Goal: Task Accomplishment & Management: Complete application form

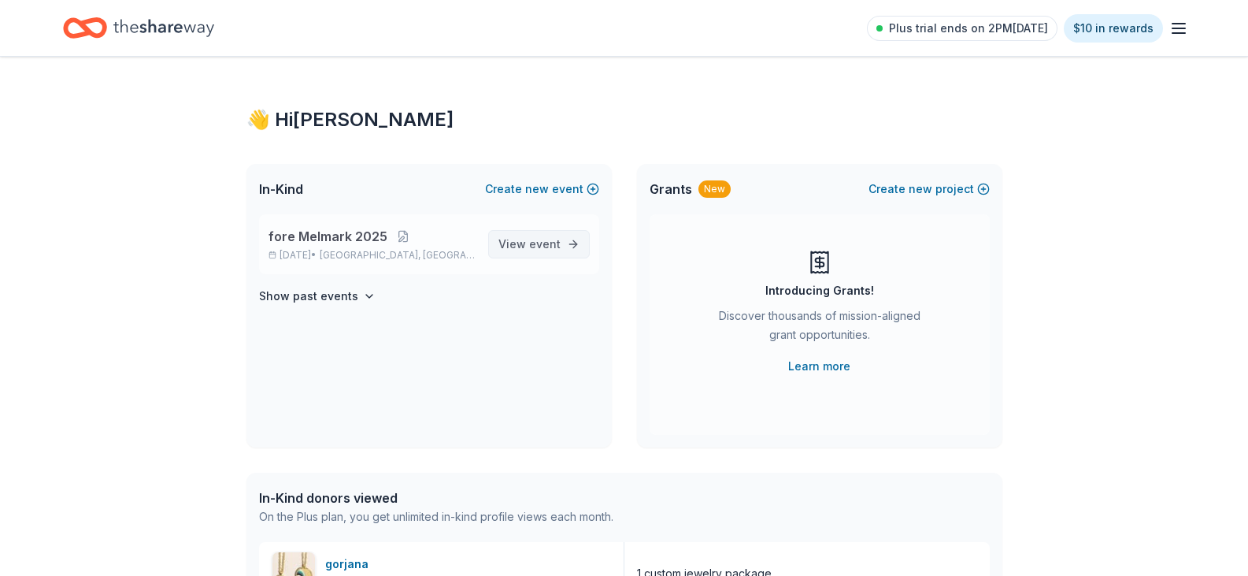
click at [513, 242] on span "View event" at bounding box center [530, 244] width 62 height 19
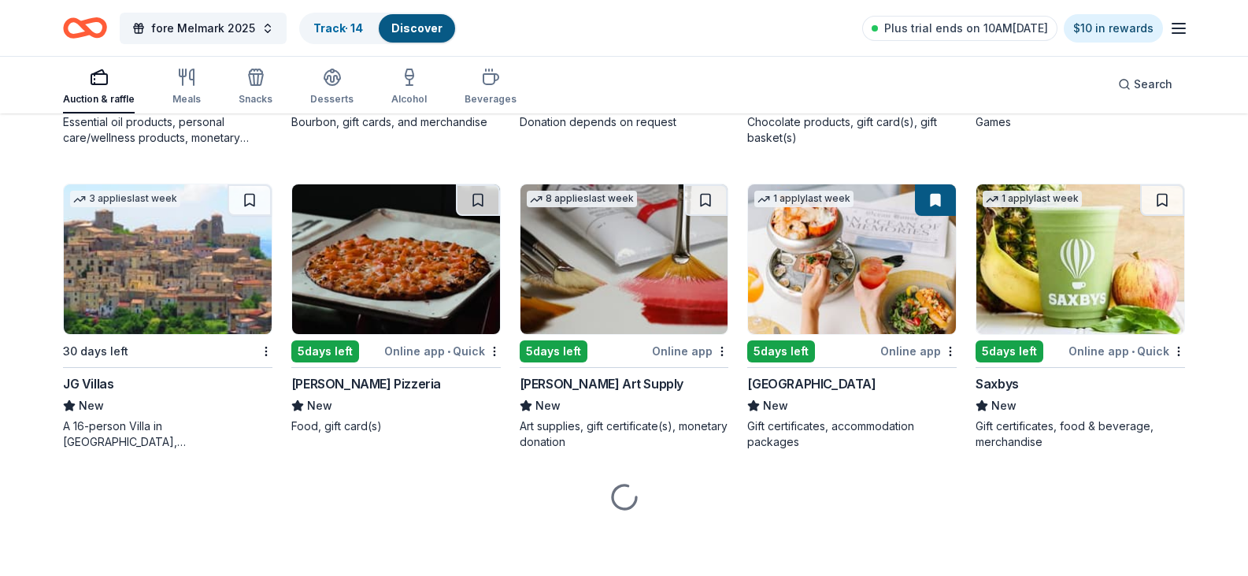
scroll to position [3457, 0]
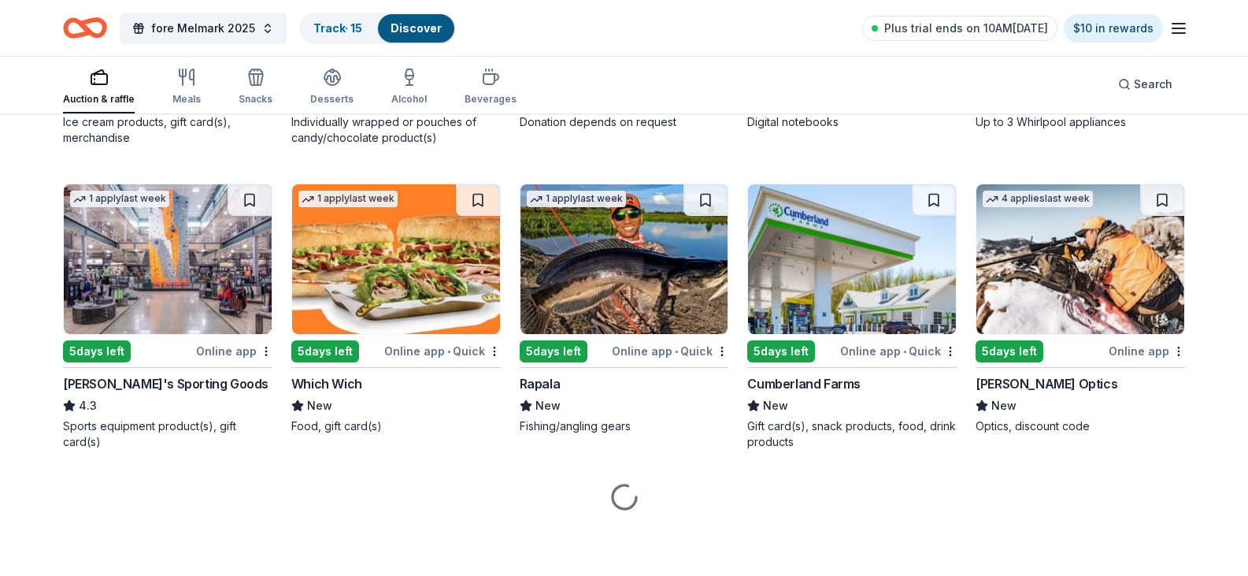
scroll to position [5202, 0]
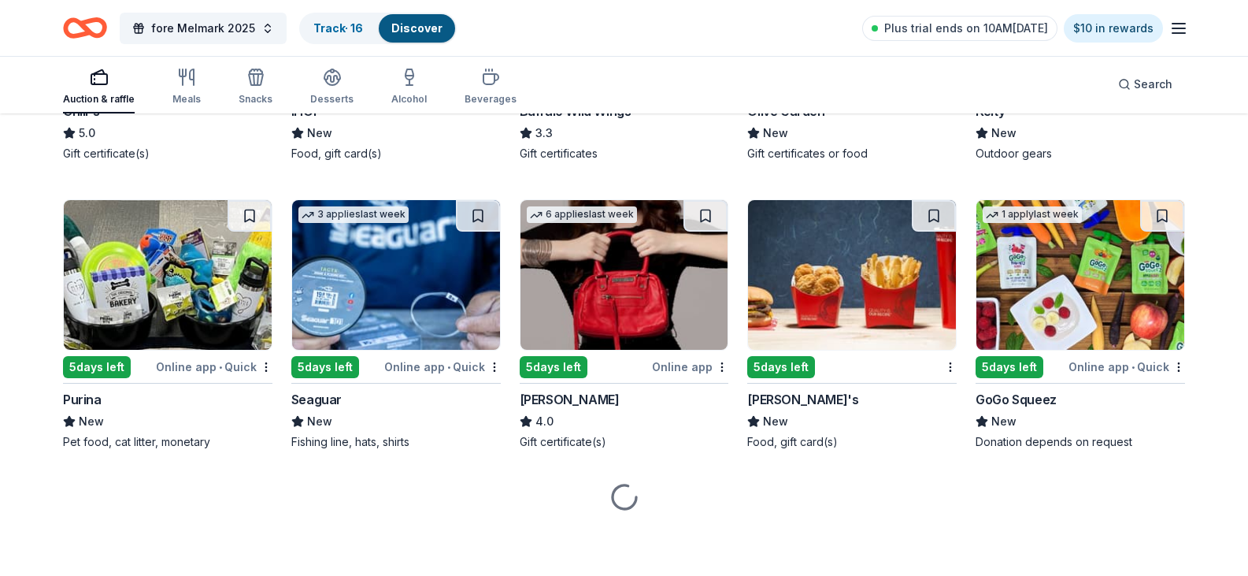
scroll to position [5911, 0]
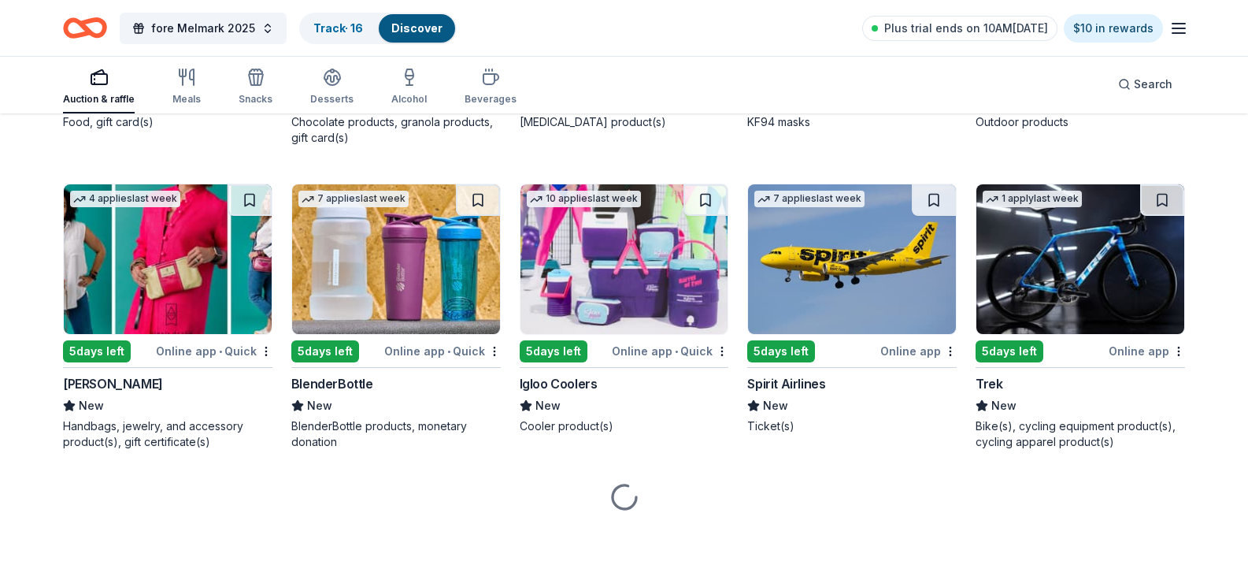
scroll to position [7250, 0]
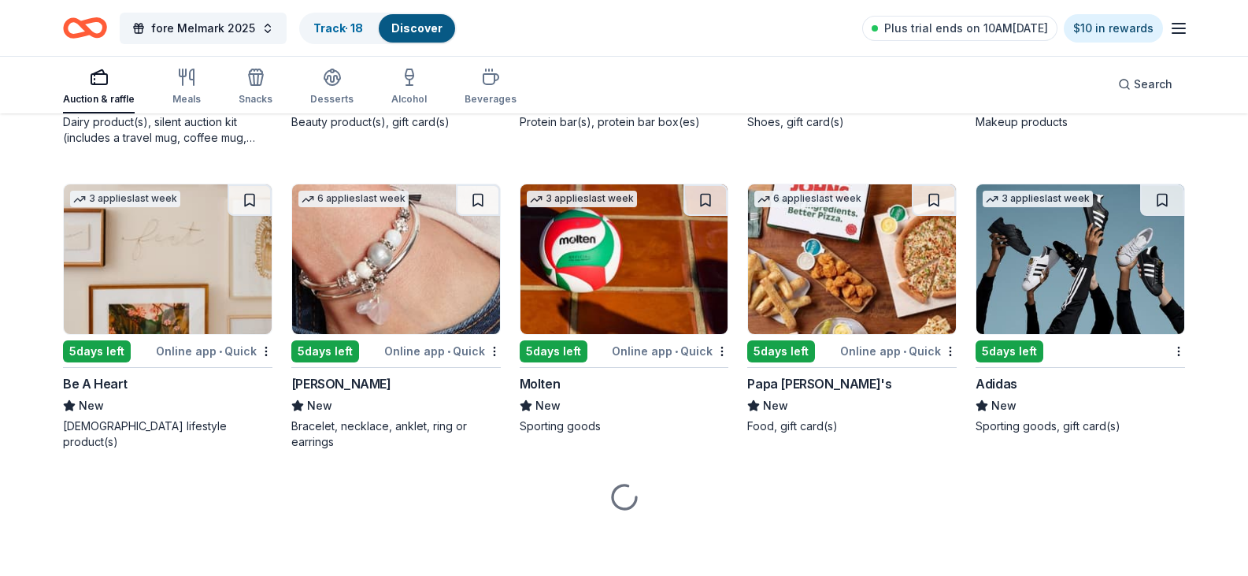
scroll to position [9298, 0]
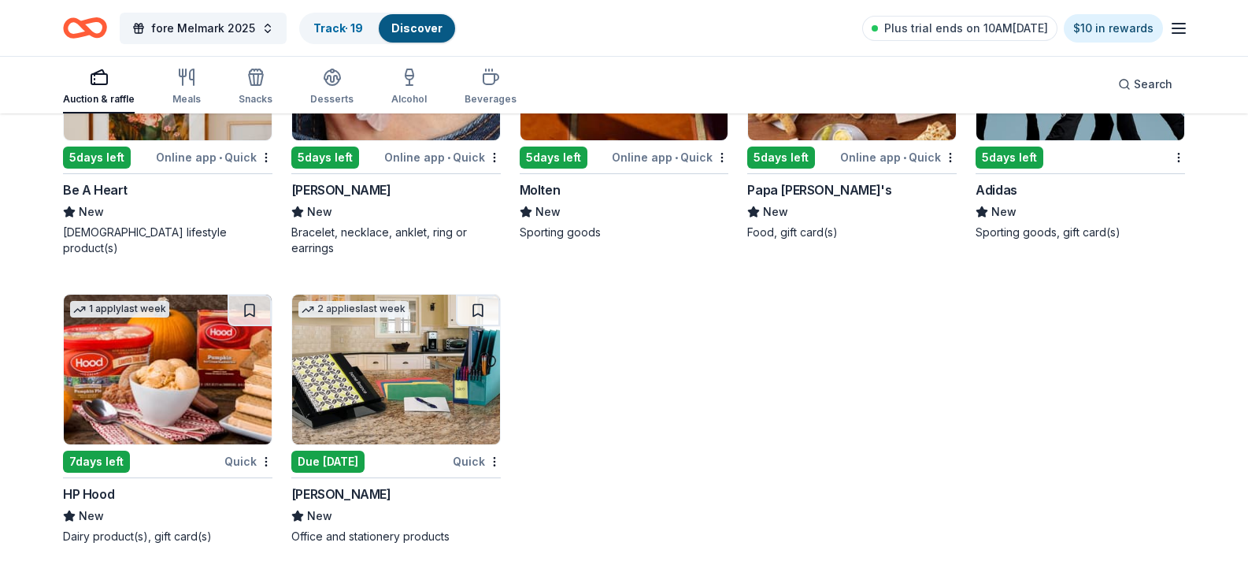
click at [432, 140] on img at bounding box center [396, 66] width 208 height 150
click at [1118, 140] on img at bounding box center [1081, 66] width 208 height 150
click at [1163, 39] on div "Plus trial ends on 10AM, 8/19 $10 in rewards" at bounding box center [1025, 27] width 326 height 37
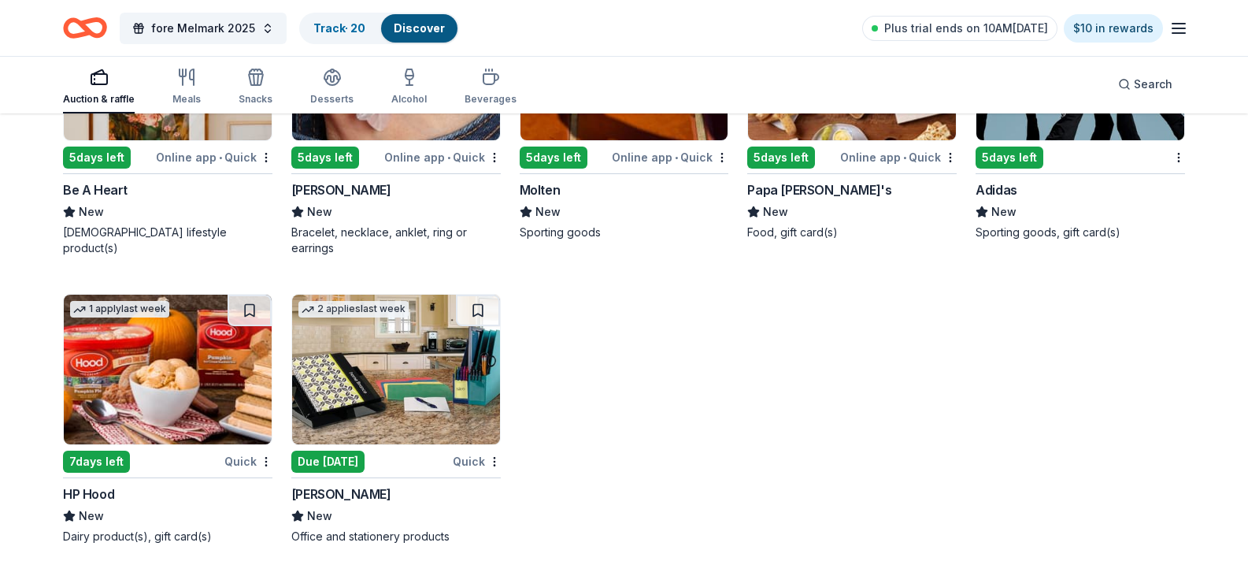
click at [1176, 32] on icon "button" at bounding box center [1179, 28] width 19 height 19
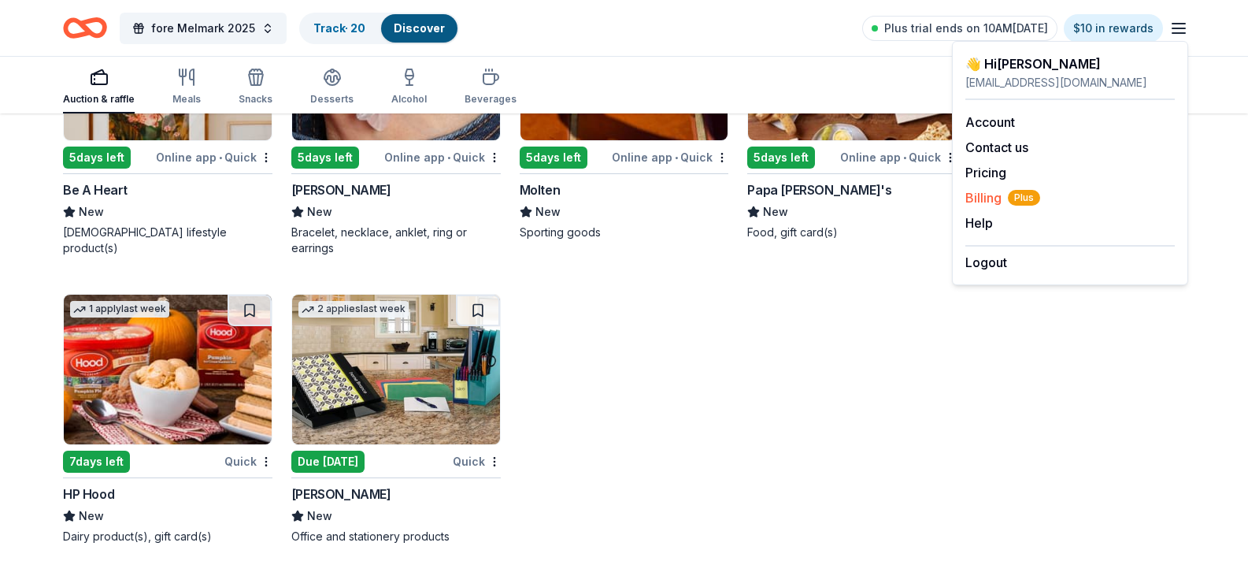
click at [981, 195] on span "Billing Plus" at bounding box center [1003, 197] width 75 height 19
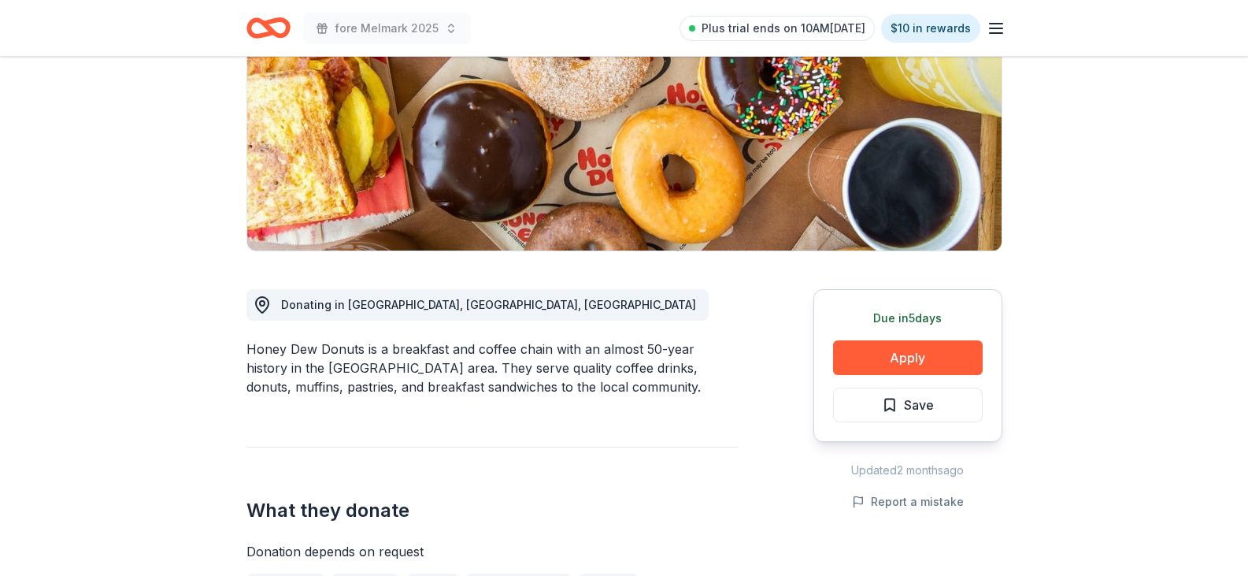
scroll to position [236, 0]
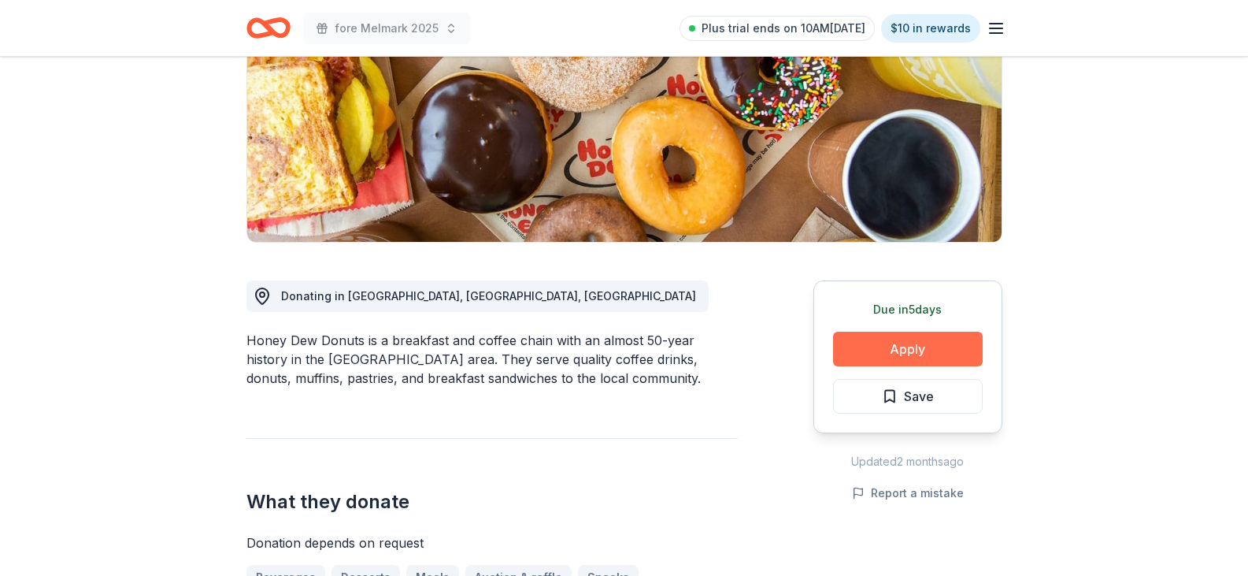
click at [893, 347] on button "Apply" at bounding box center [908, 349] width 150 height 35
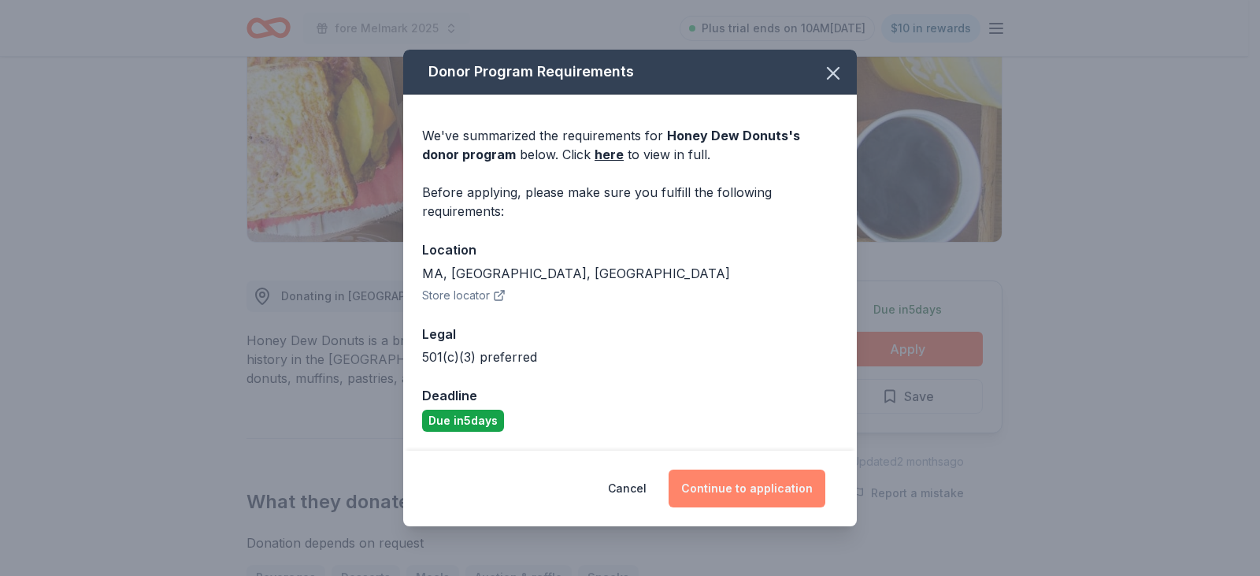
click at [759, 483] on button "Continue to application" at bounding box center [747, 488] width 157 height 38
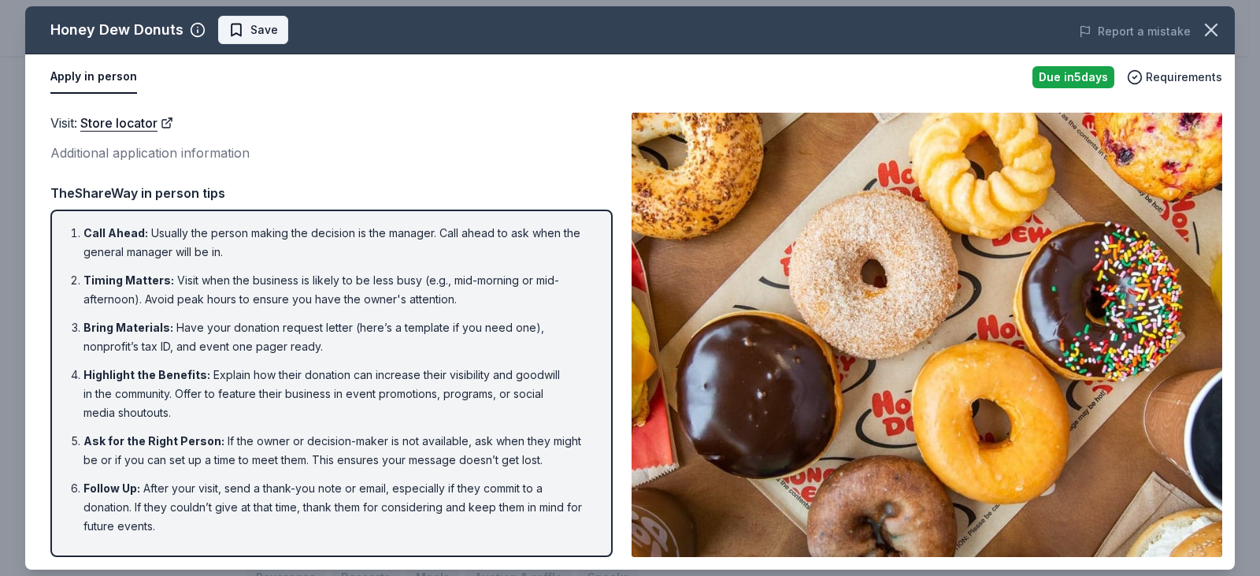
click at [261, 35] on span "Save" at bounding box center [264, 29] width 28 height 19
click at [1218, 30] on icon "button" at bounding box center [1211, 30] width 22 height 22
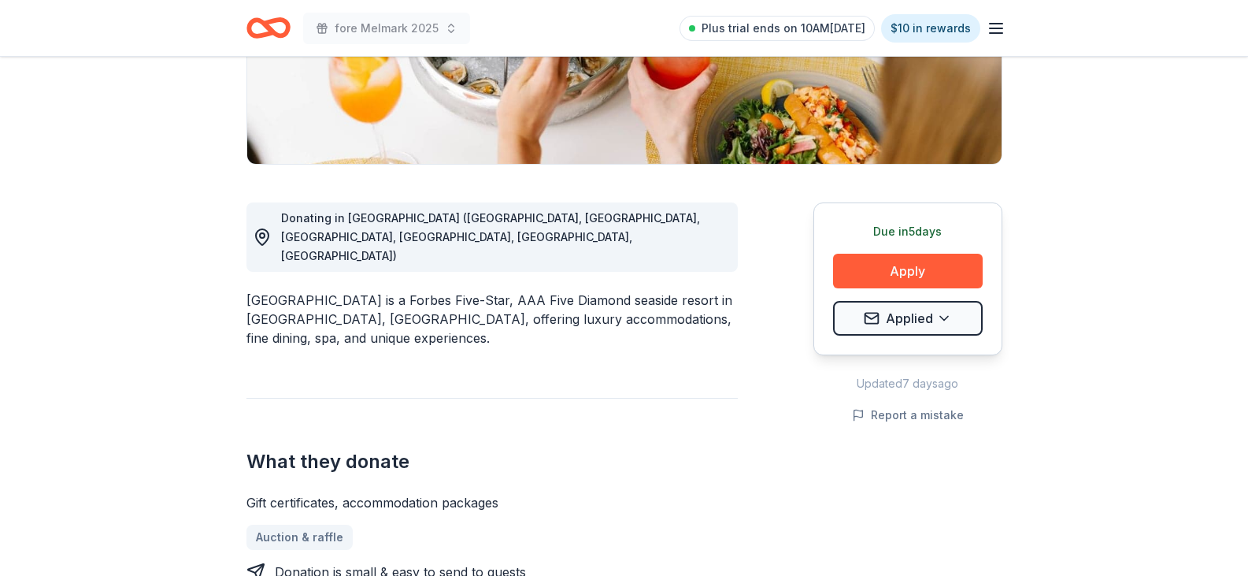
scroll to position [315, 0]
click at [893, 259] on button "Apply" at bounding box center [908, 270] width 150 height 35
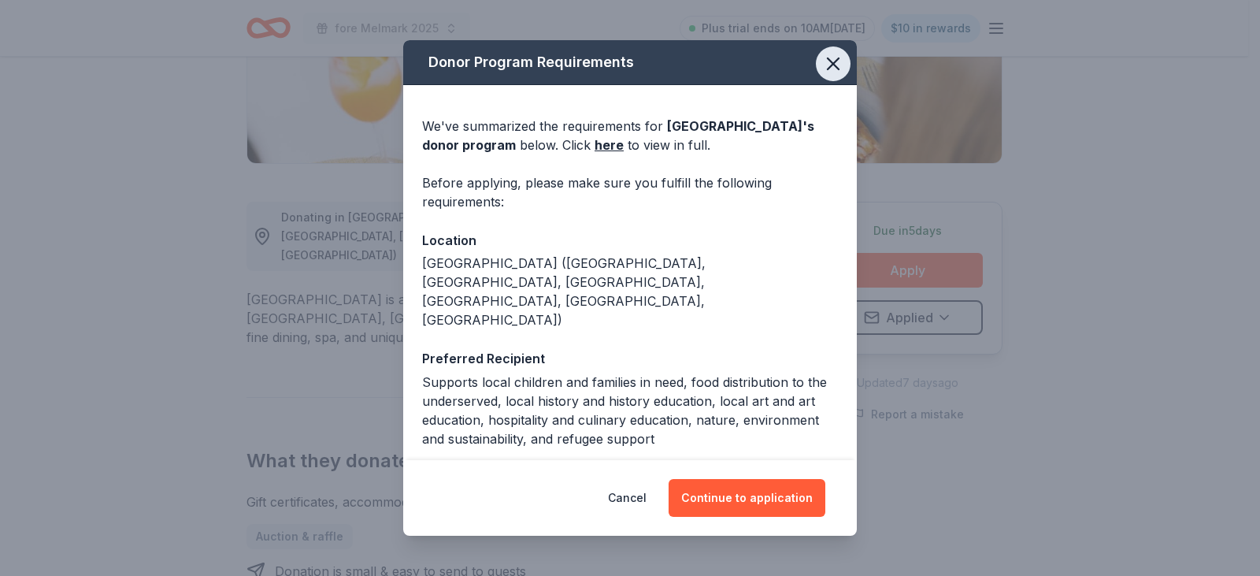
click at [828, 65] on icon "button" at bounding box center [833, 63] width 11 height 11
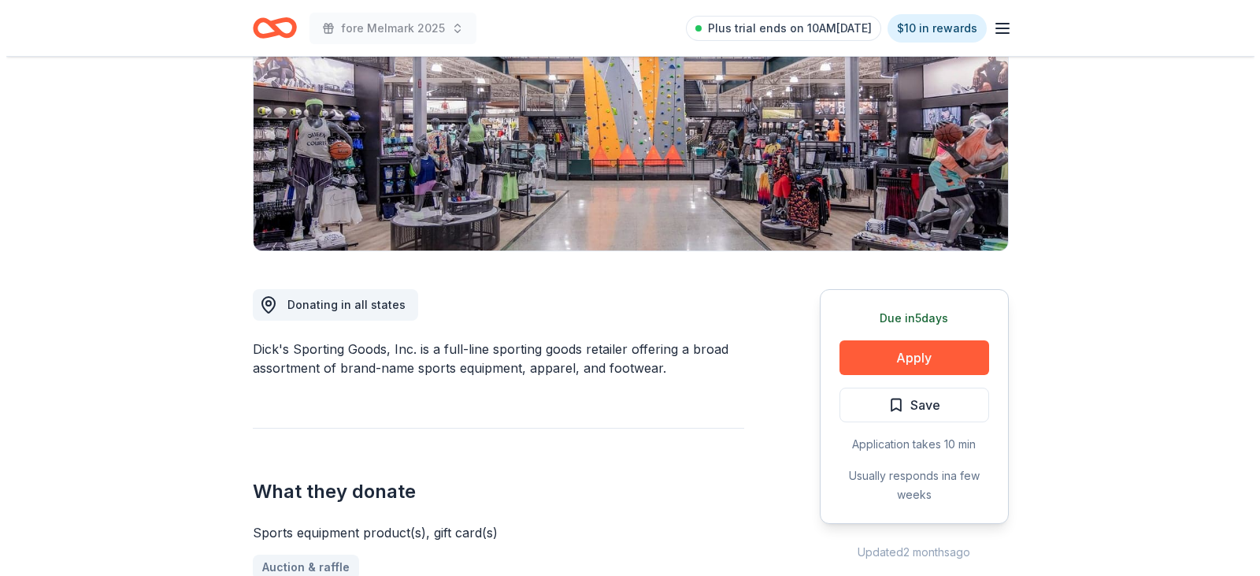
scroll to position [236, 0]
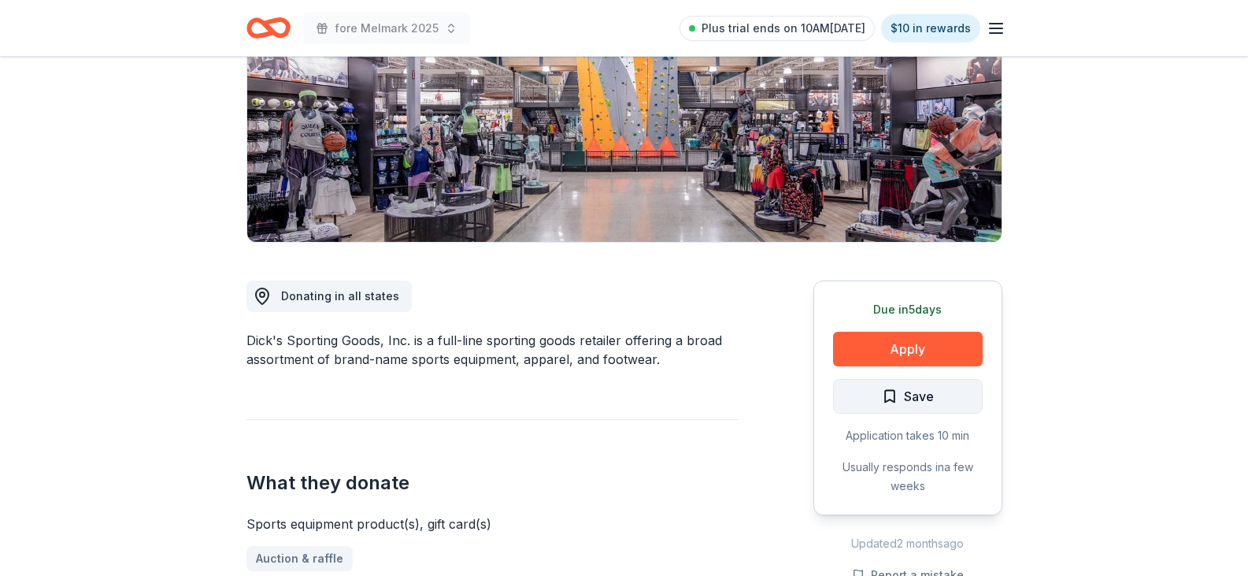
click at [895, 393] on span "Save" at bounding box center [908, 396] width 52 height 20
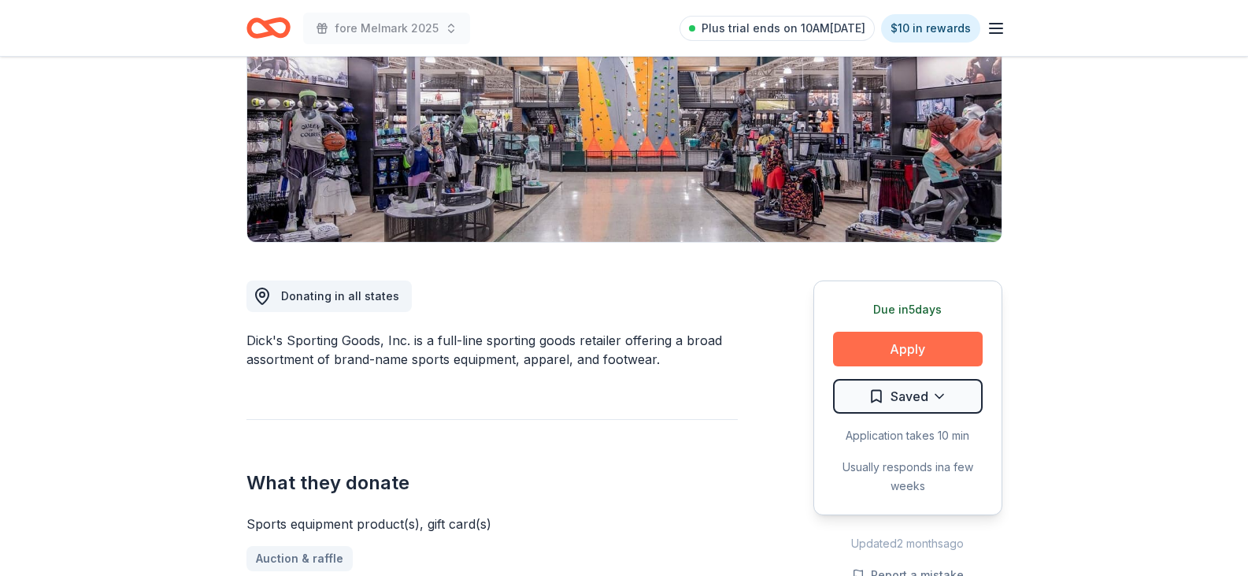
click at [910, 353] on button "Apply" at bounding box center [908, 349] width 150 height 35
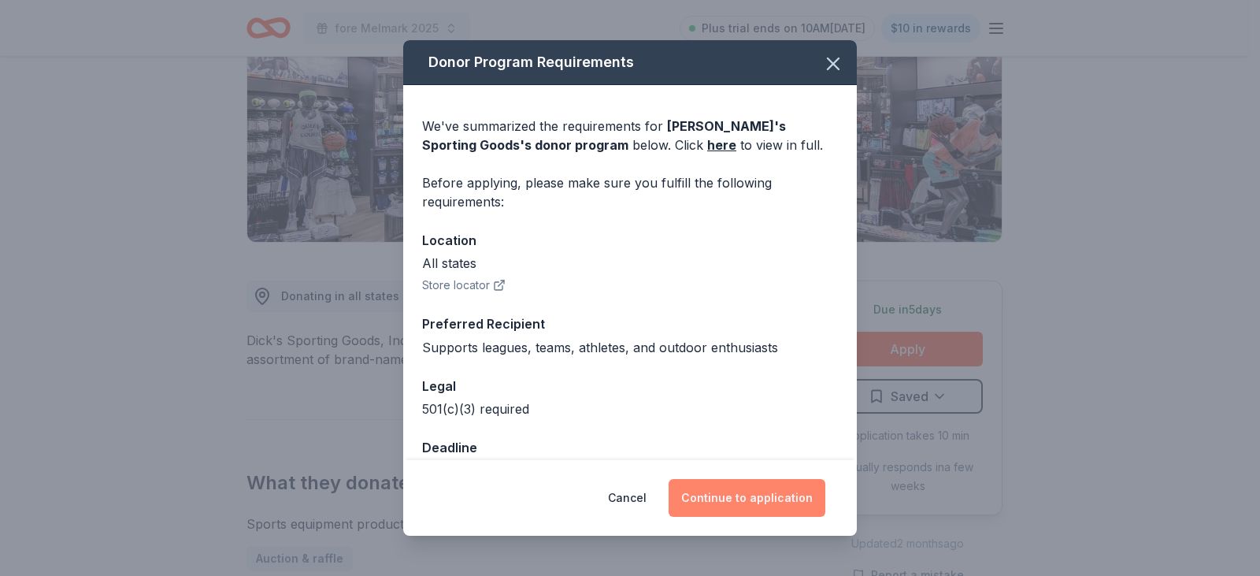
click at [774, 488] on button "Continue to application" at bounding box center [747, 498] width 157 height 38
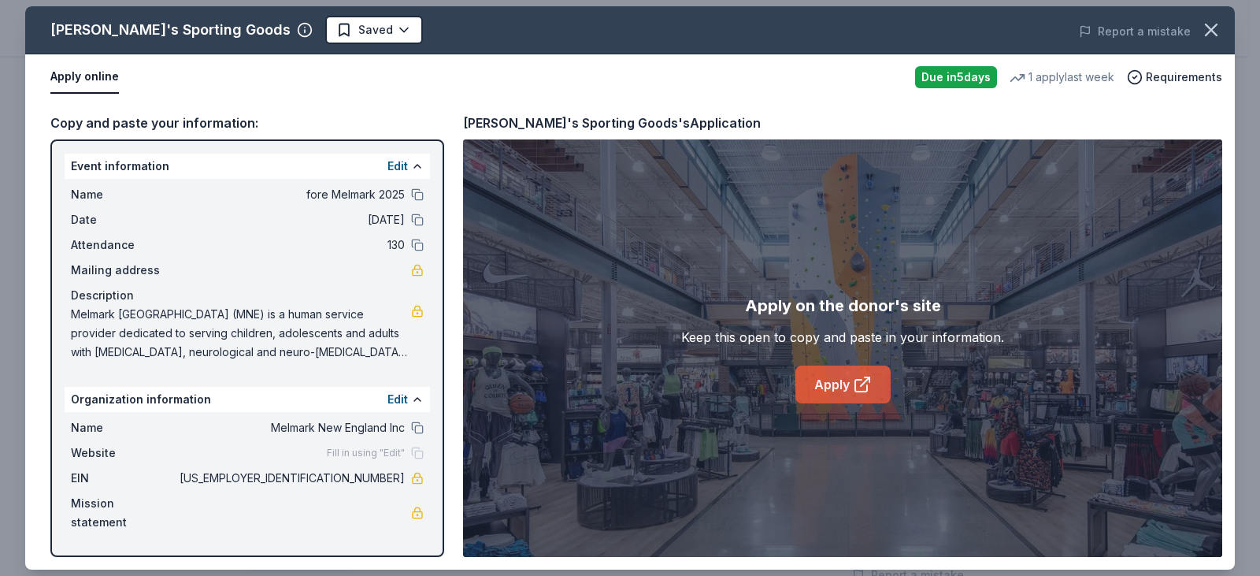
click at [847, 373] on link "Apply" at bounding box center [842, 384] width 95 height 38
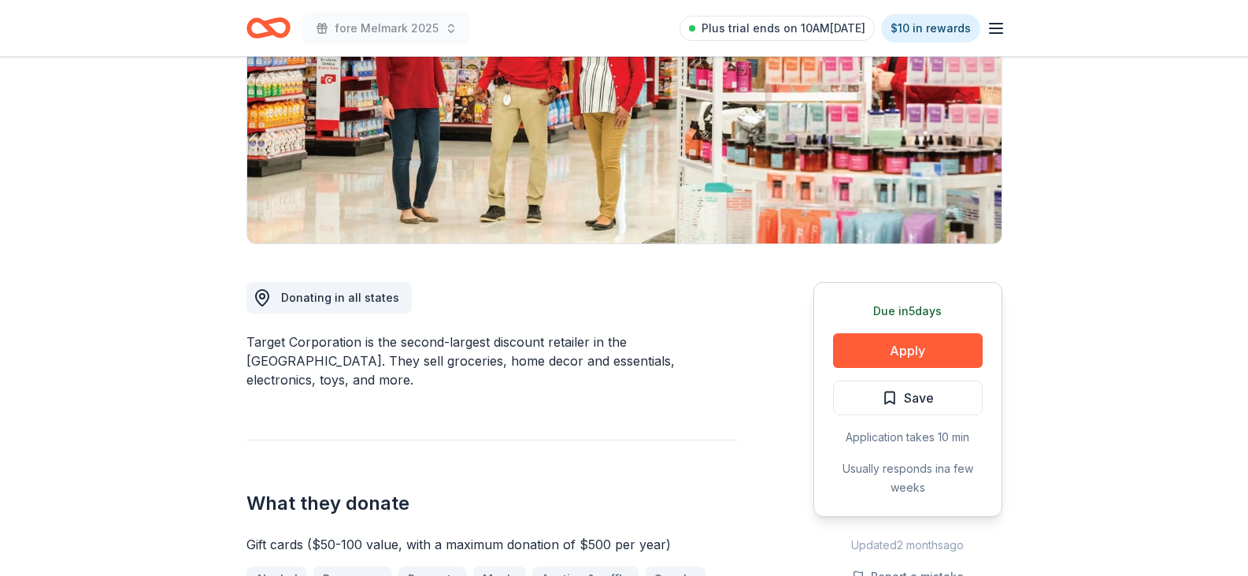
scroll to position [236, 0]
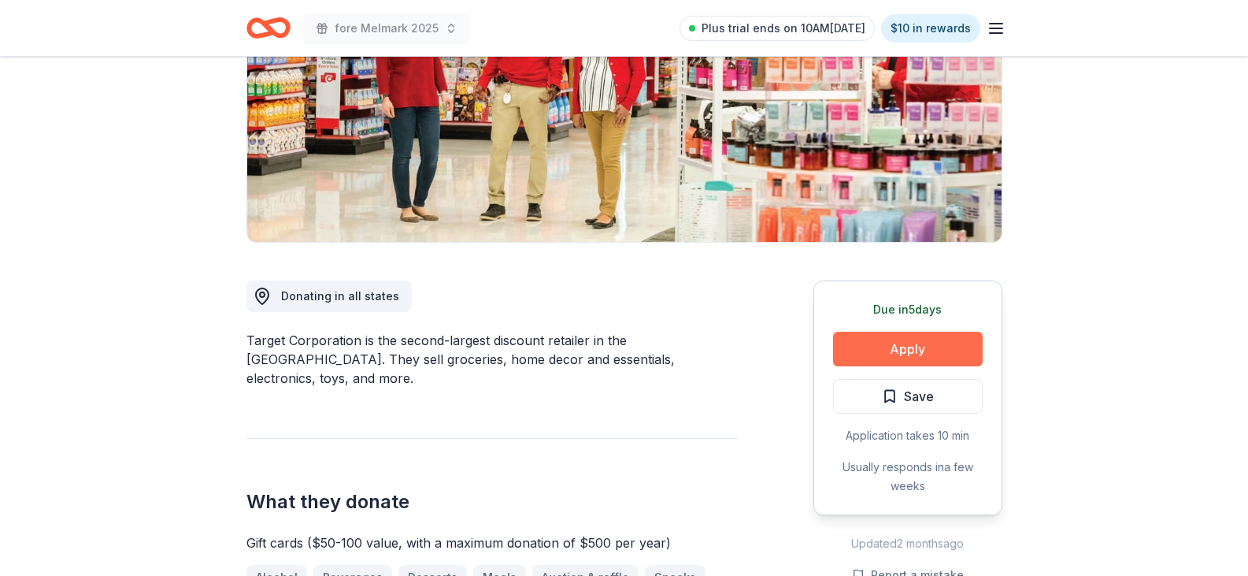
click at [921, 350] on button "Apply" at bounding box center [908, 349] width 150 height 35
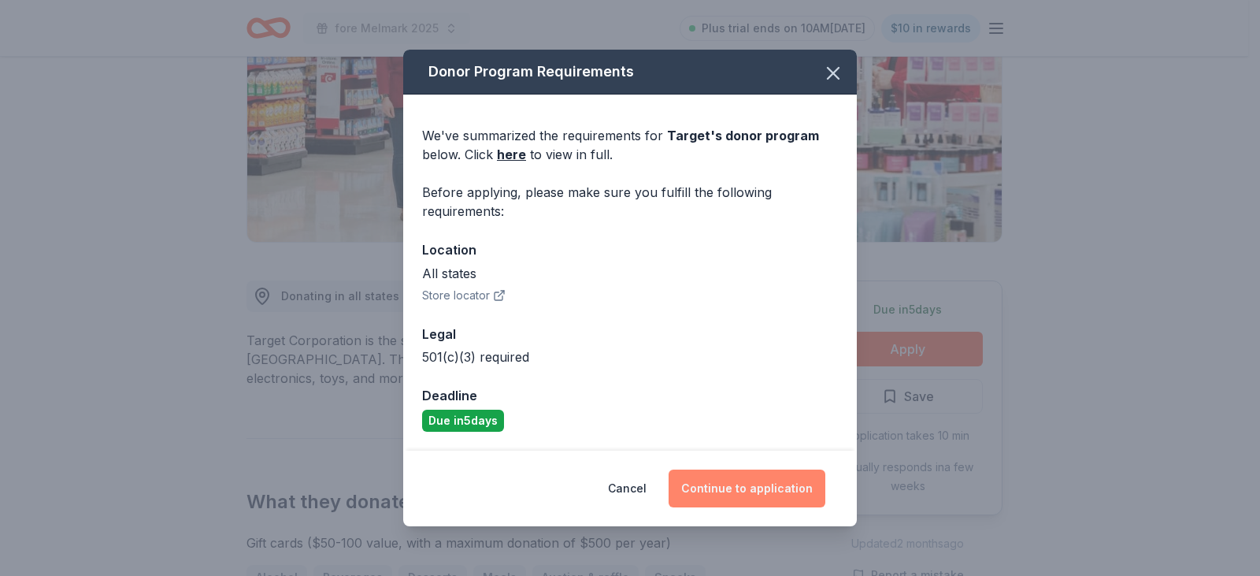
click at [773, 497] on button "Continue to application" at bounding box center [747, 488] width 157 height 38
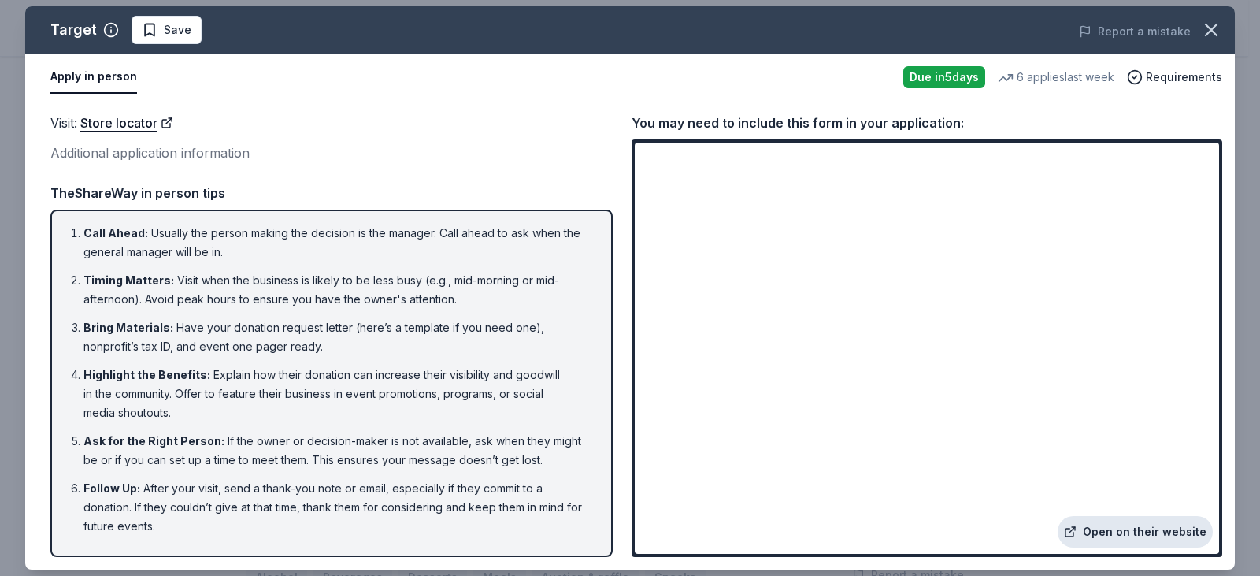
click at [1130, 532] on link "Open on their website" at bounding box center [1135, 532] width 155 height 32
click at [1200, 30] on icon "button" at bounding box center [1211, 30] width 22 height 22
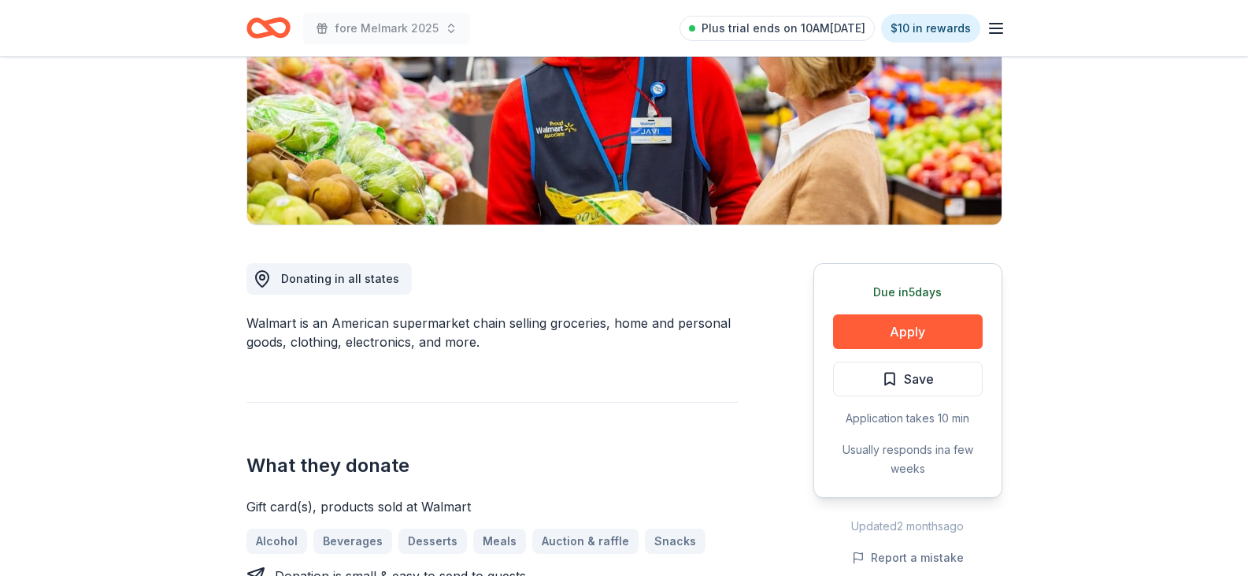
scroll to position [315, 0]
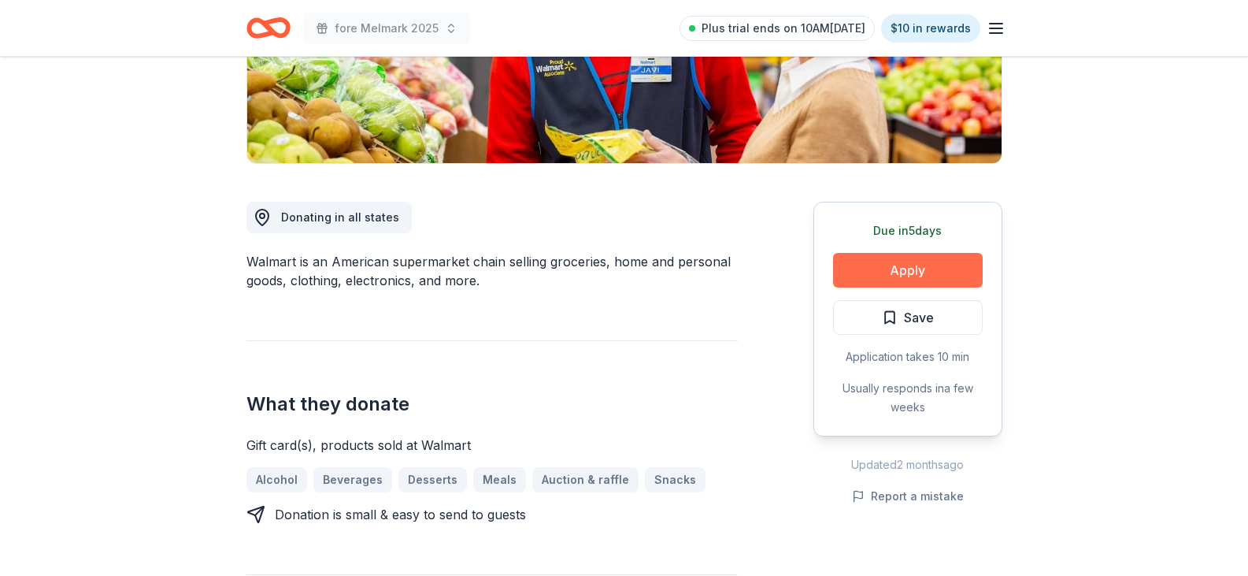
click at [953, 257] on button "Apply" at bounding box center [908, 270] width 150 height 35
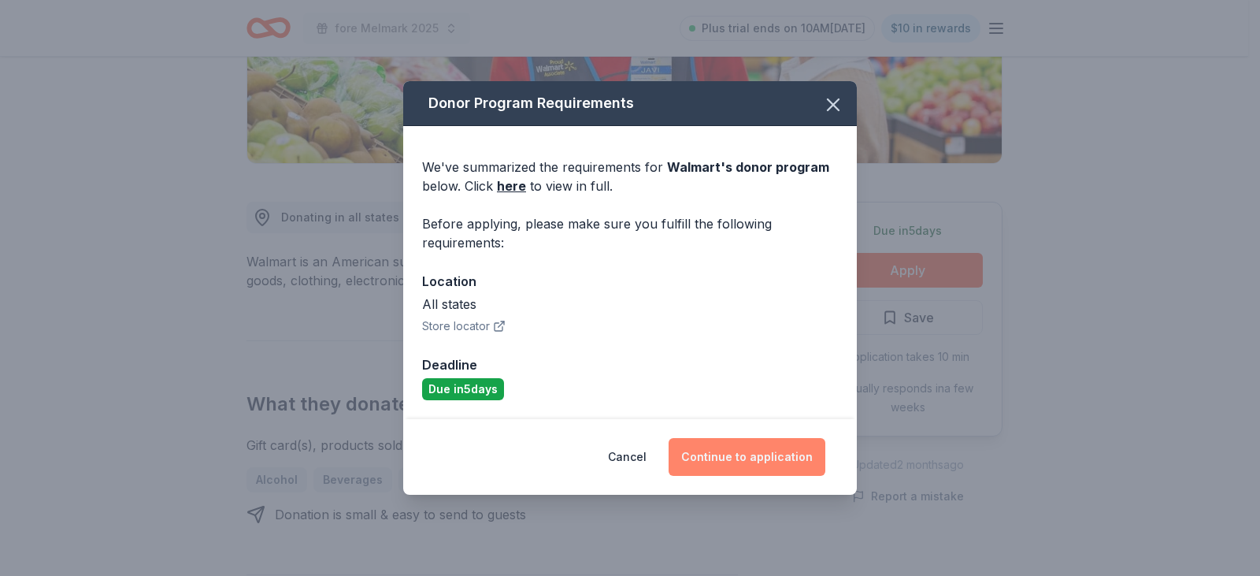
click at [741, 455] on button "Continue to application" at bounding box center [747, 457] width 157 height 38
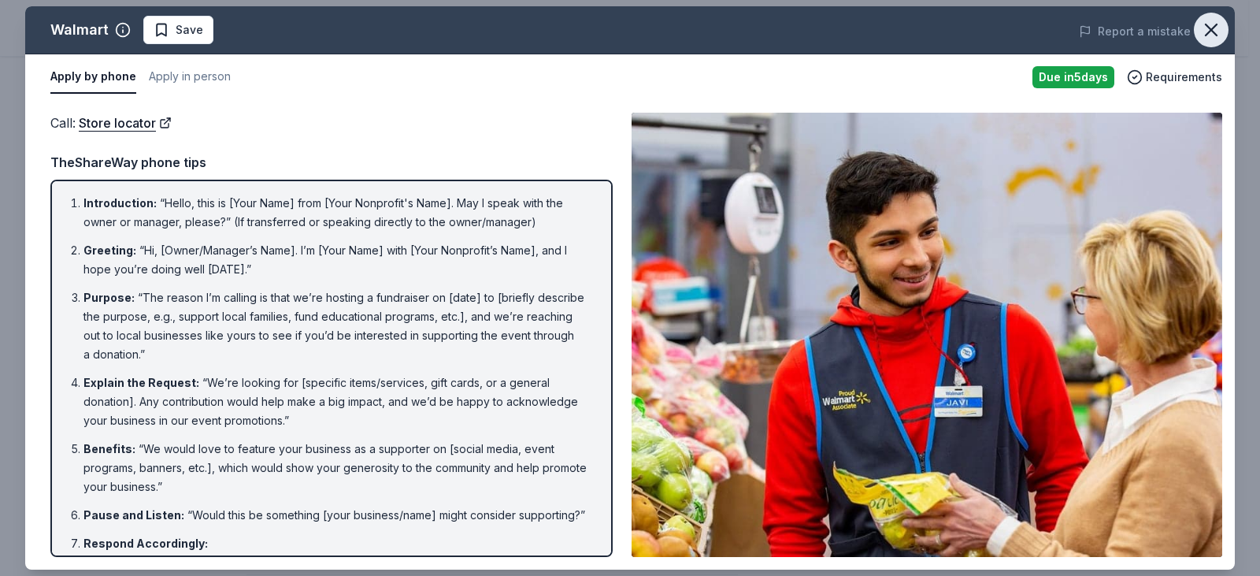
click at [1207, 22] on icon "button" at bounding box center [1211, 30] width 22 height 22
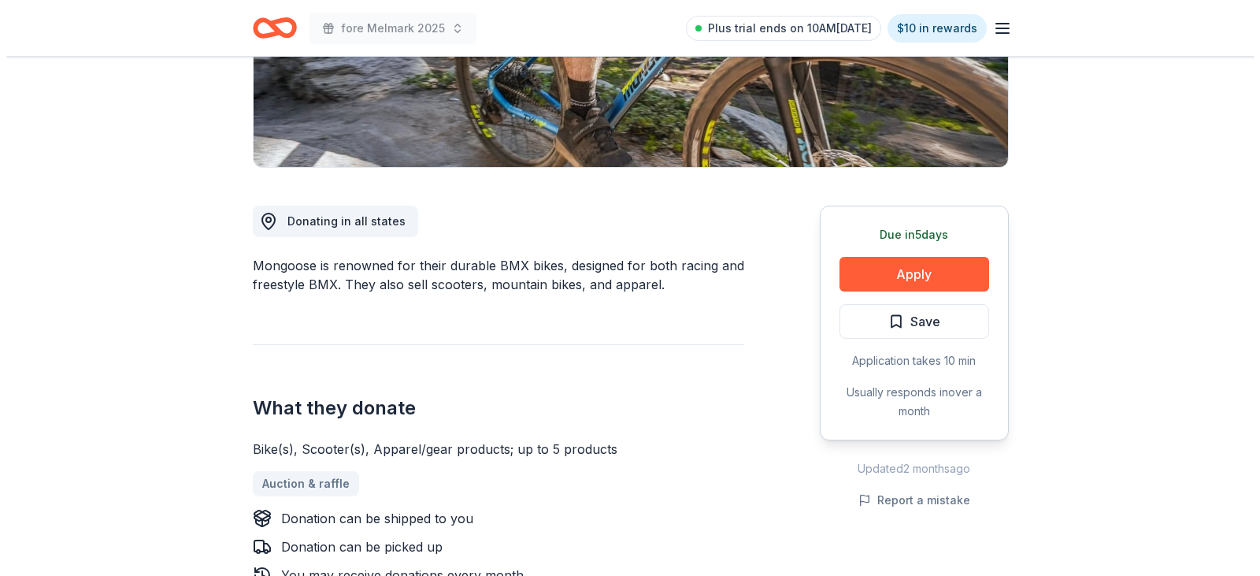
scroll to position [158, 0]
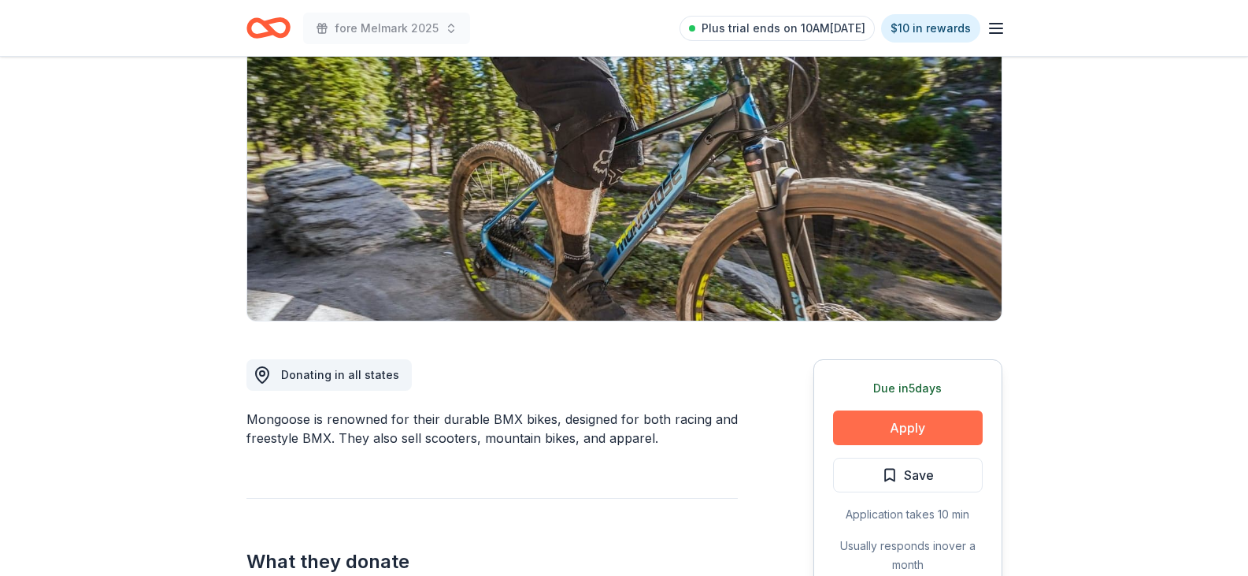
click at [888, 429] on button "Apply" at bounding box center [908, 427] width 150 height 35
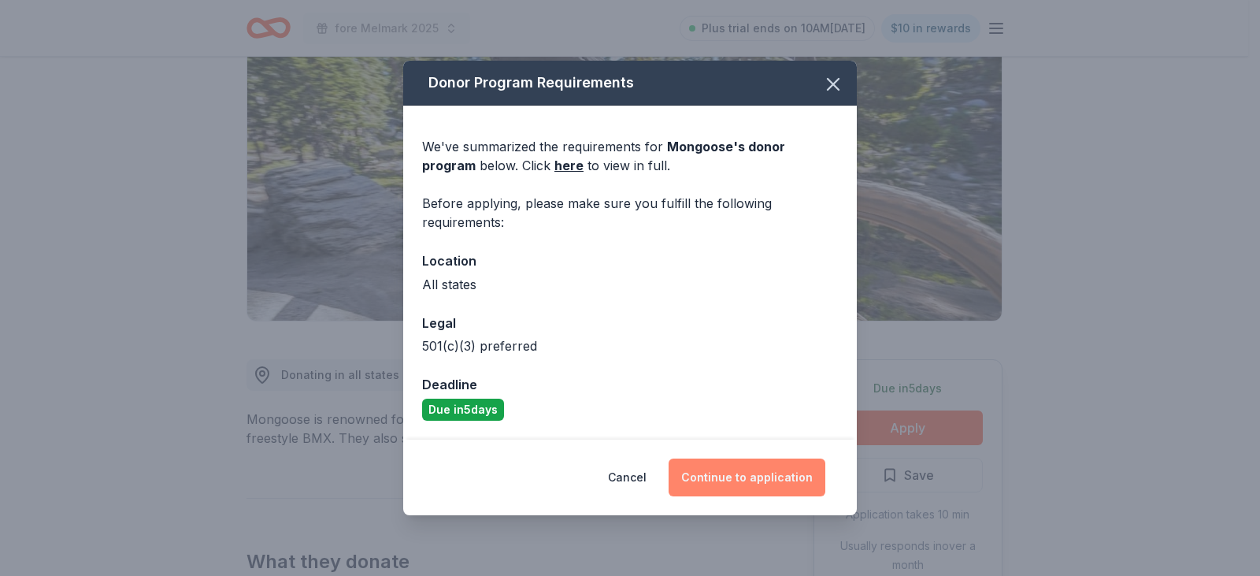
click at [745, 484] on button "Continue to application" at bounding box center [747, 477] width 157 height 38
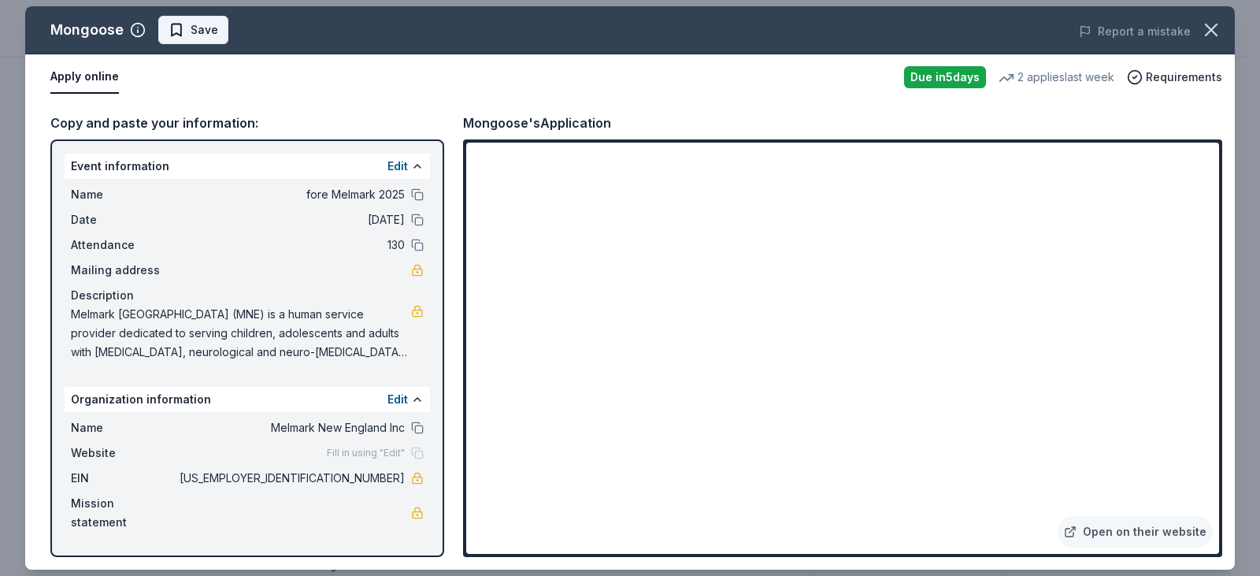
click at [217, 26] on button "Save" at bounding box center [193, 30] width 70 height 28
click at [217, 27] on html "fore Melmark 2025 Plus trial ends on 10AM, 8/19 $10 in rewards Due in 5 days Sh…" at bounding box center [630, 130] width 1260 height 576
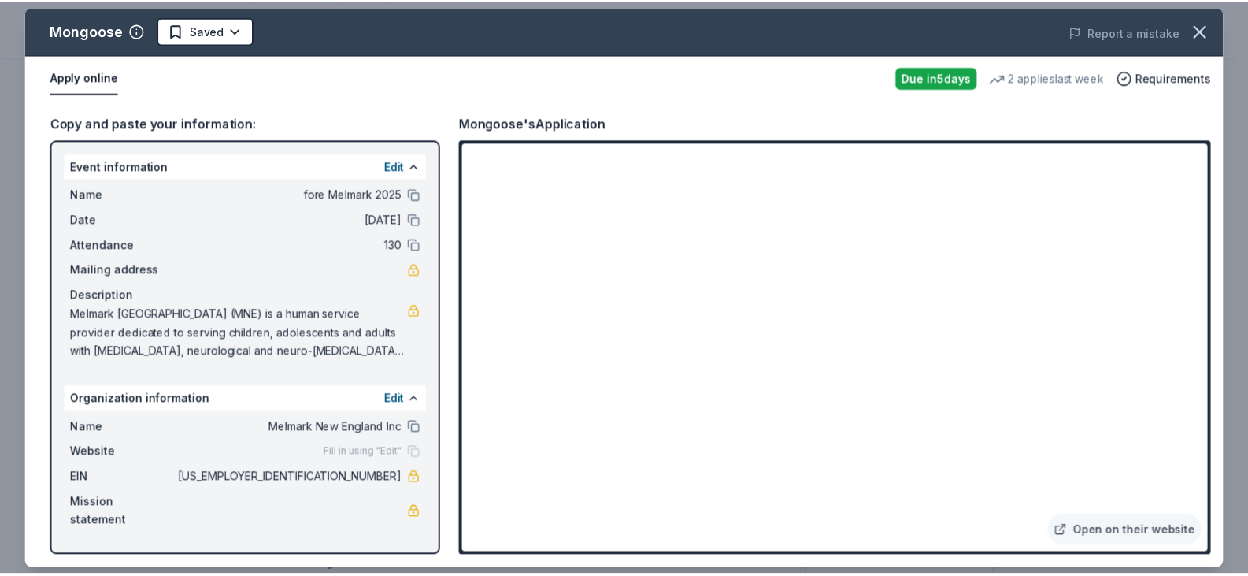
scroll to position [0, 0]
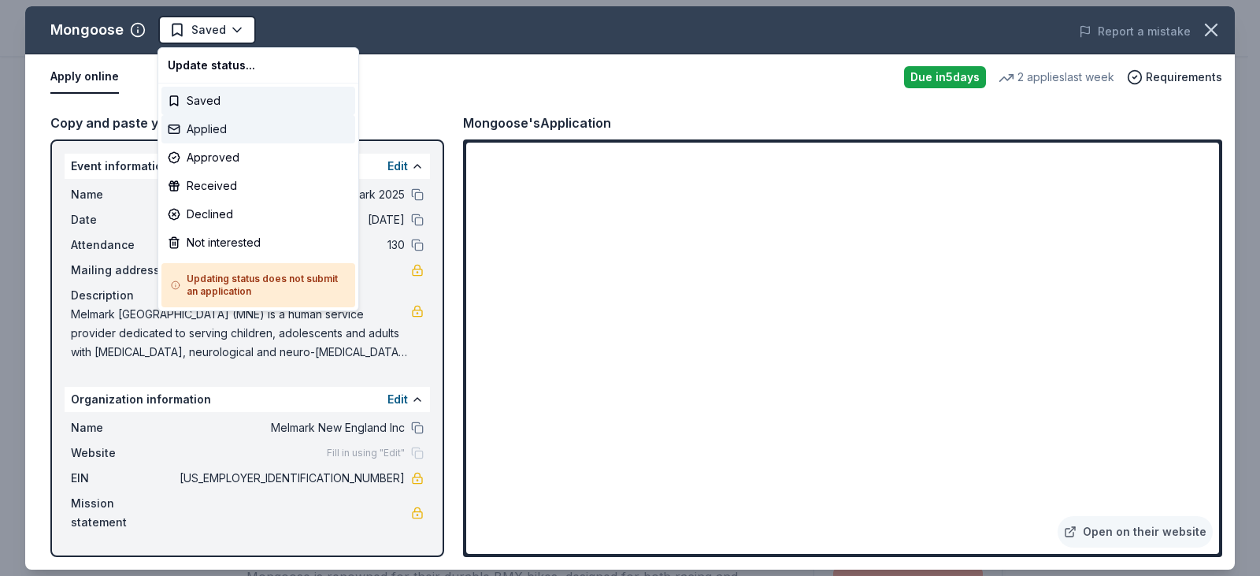
click at [230, 134] on div "Applied" at bounding box center [258, 129] width 194 height 28
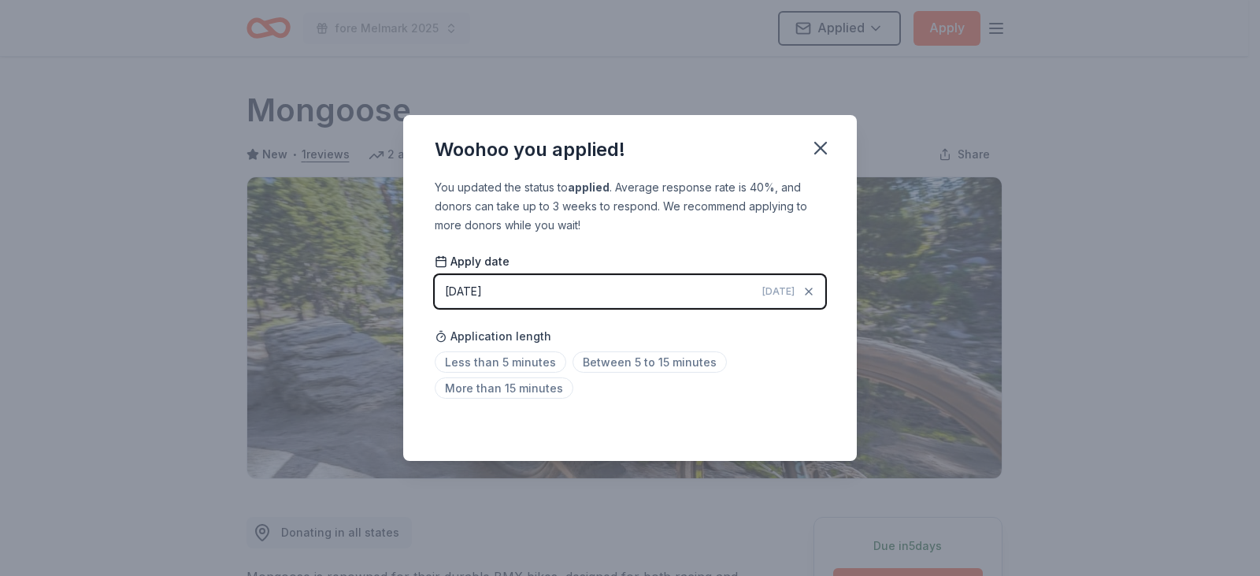
click at [776, 375] on div "Less than 5 minutes Between 5 to 15 minutes More than 15 minutes" at bounding box center [630, 378] width 391 height 52
click at [823, 143] on icon "button" at bounding box center [821, 148] width 22 height 22
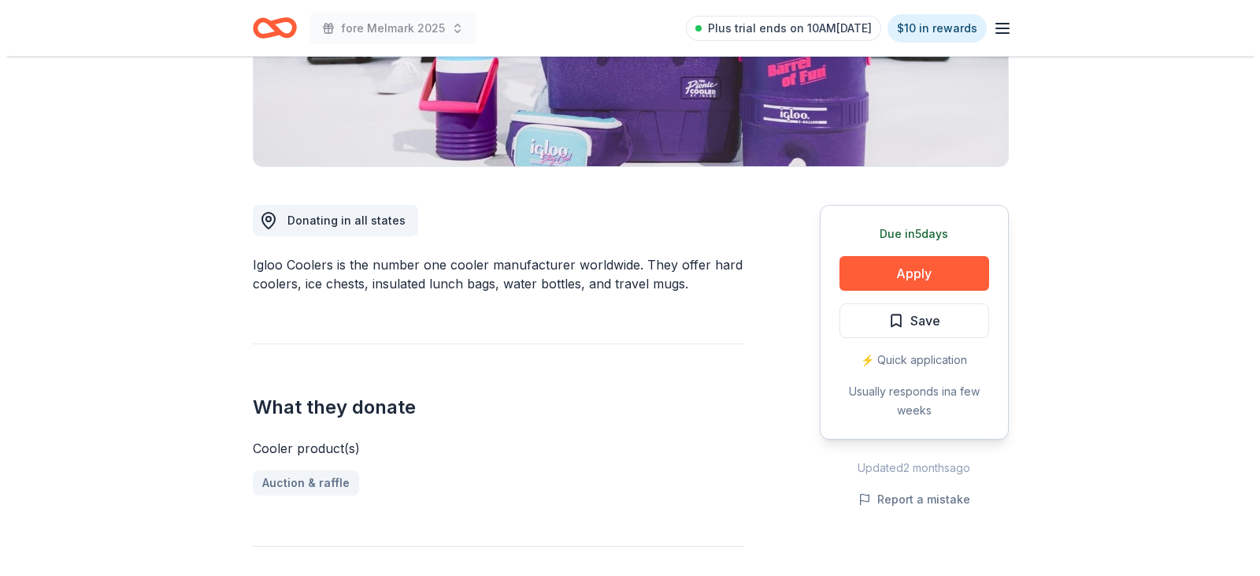
scroll to position [315, 0]
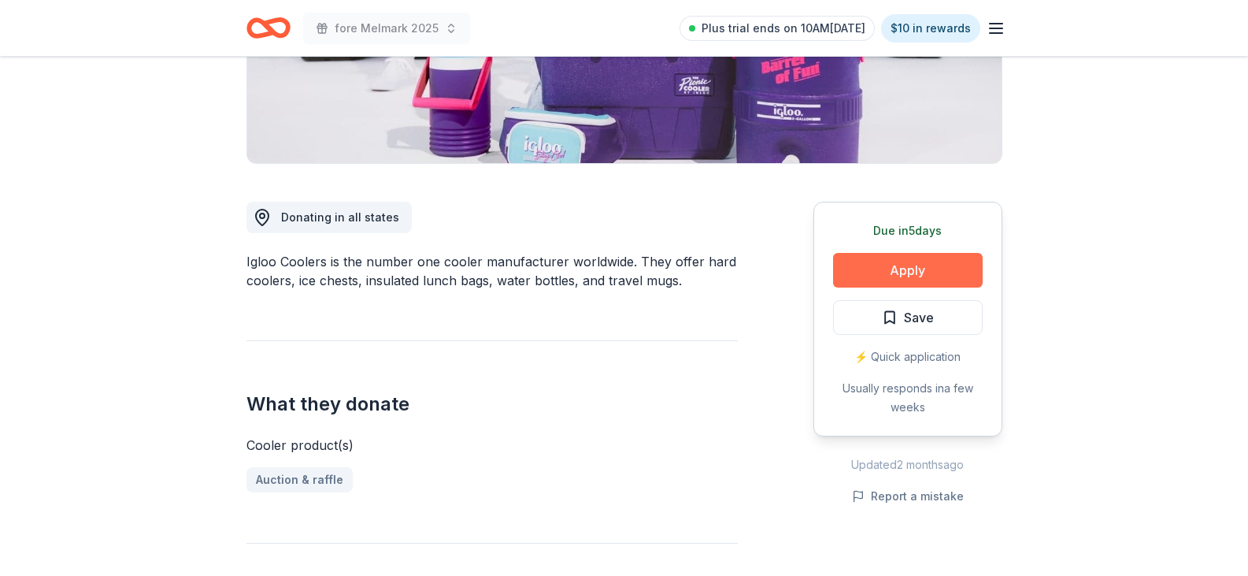
click at [906, 263] on button "Apply" at bounding box center [908, 270] width 150 height 35
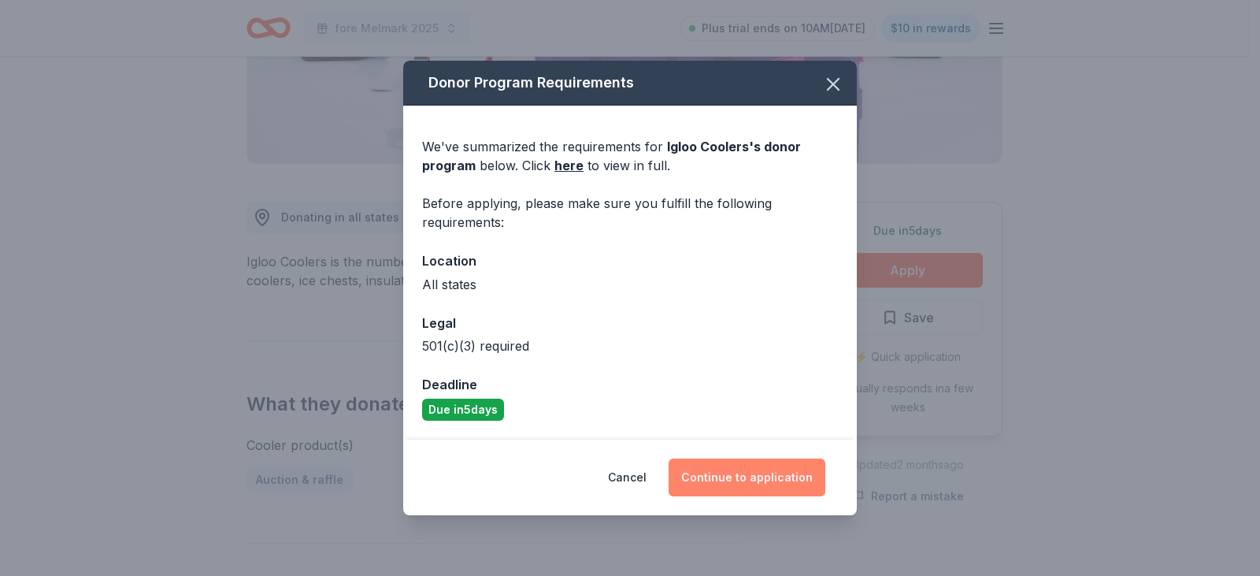
click at [747, 484] on button "Continue to application" at bounding box center [747, 477] width 157 height 38
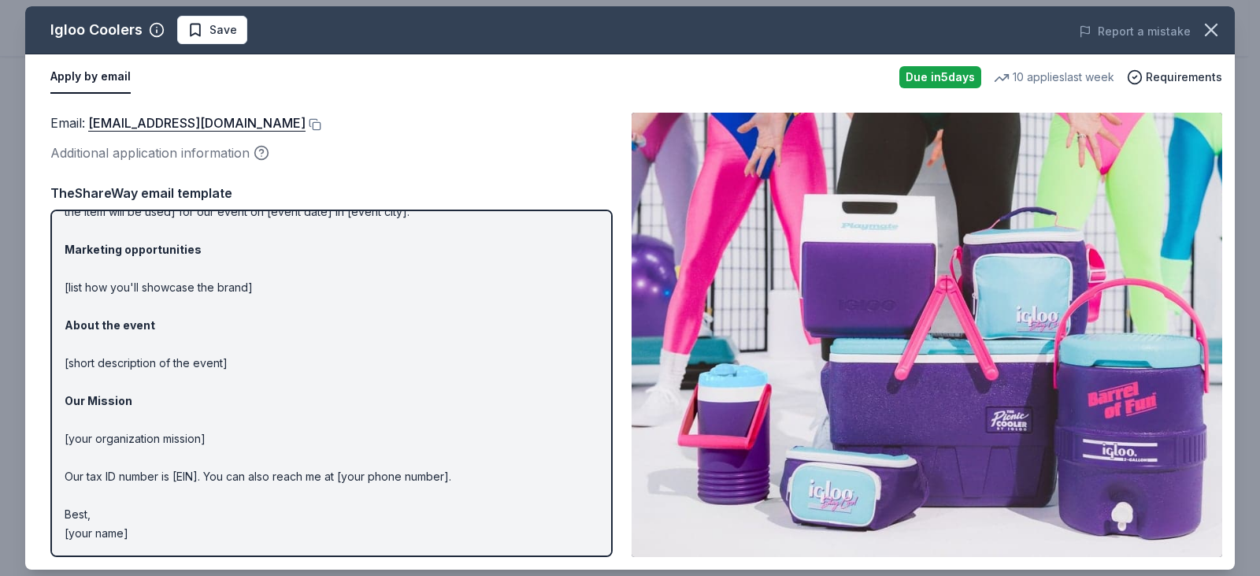
scroll to position [0, 0]
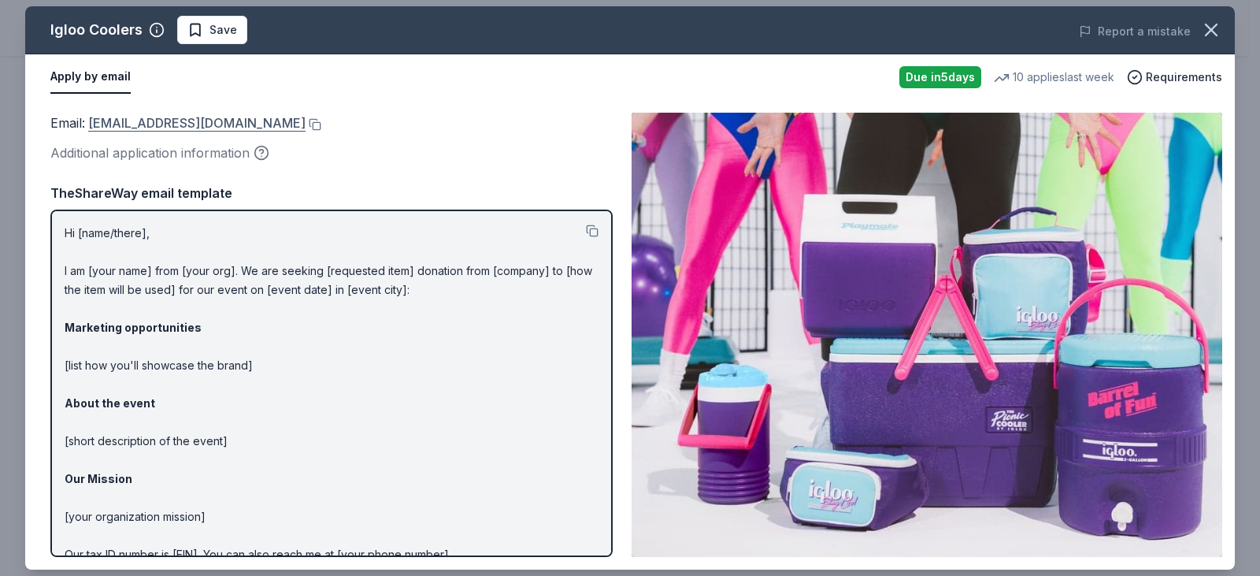
click at [204, 124] on link "[EMAIL_ADDRESS][DOMAIN_NAME]" at bounding box center [196, 123] width 217 height 20
click at [206, 29] on span "Save" at bounding box center [212, 29] width 50 height 19
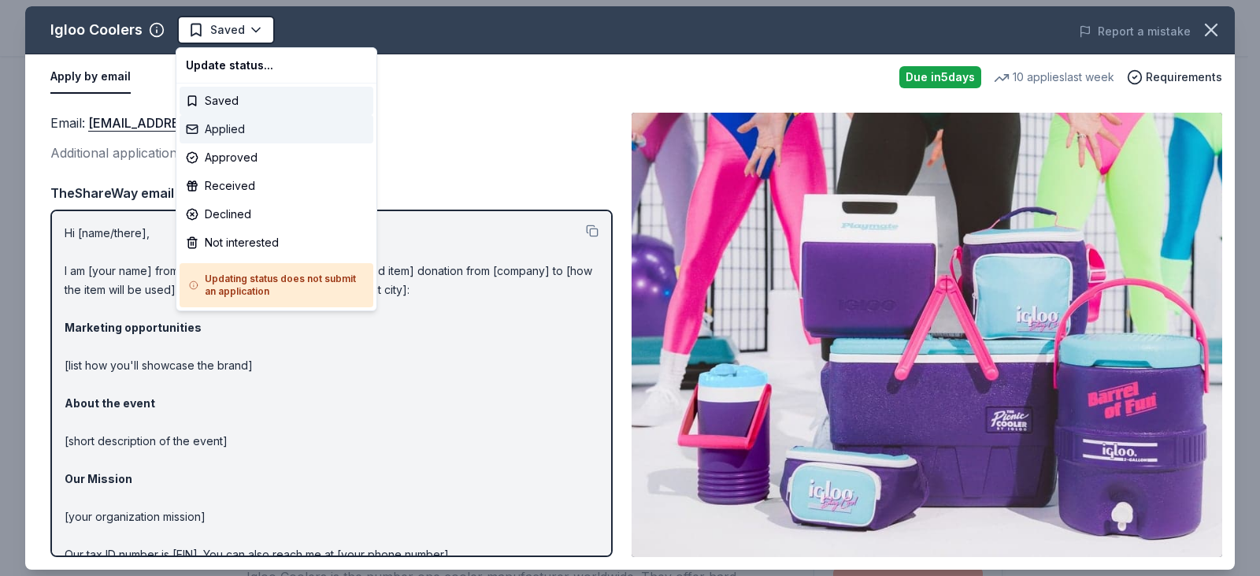
click at [244, 129] on div "Applied" at bounding box center [277, 129] width 194 height 28
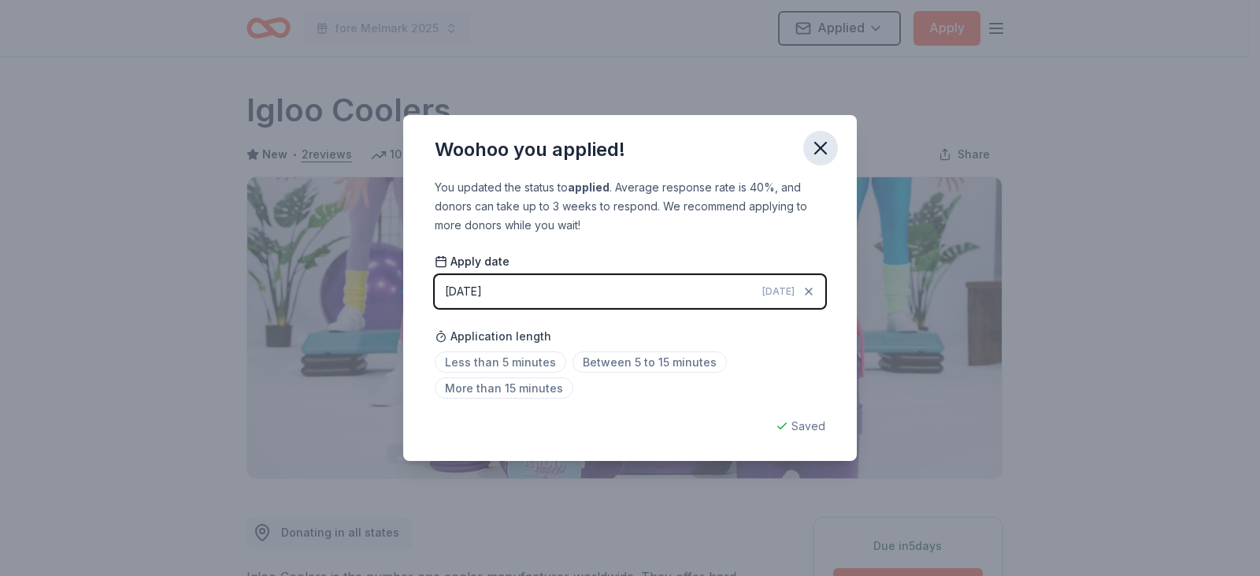
click at [821, 142] on icon "button" at bounding box center [821, 148] width 22 height 22
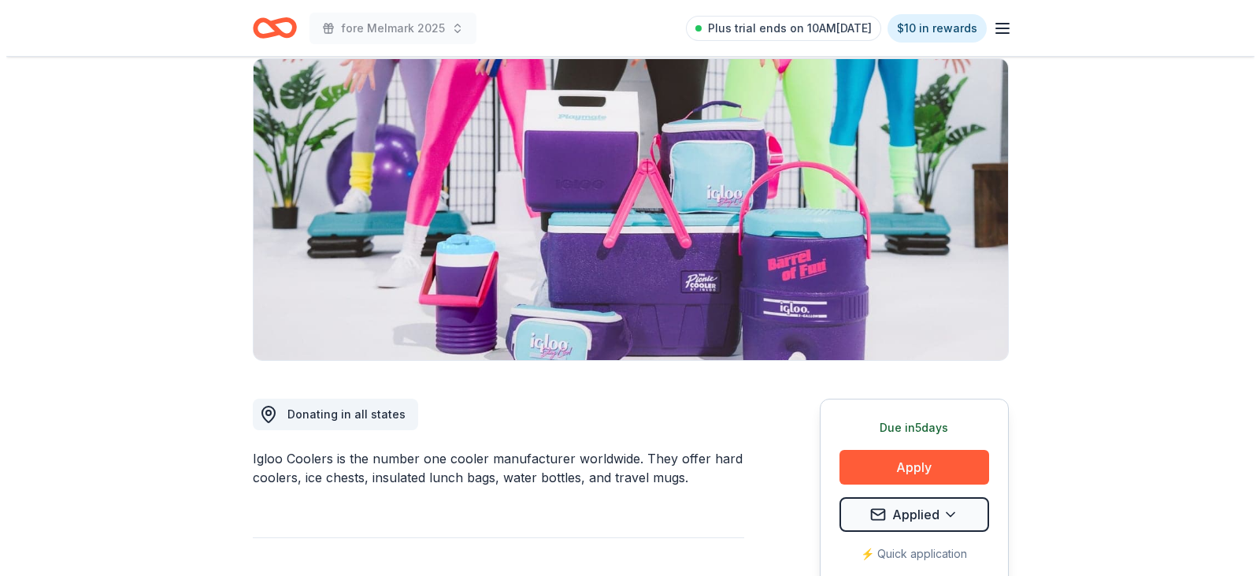
scroll to position [394, 0]
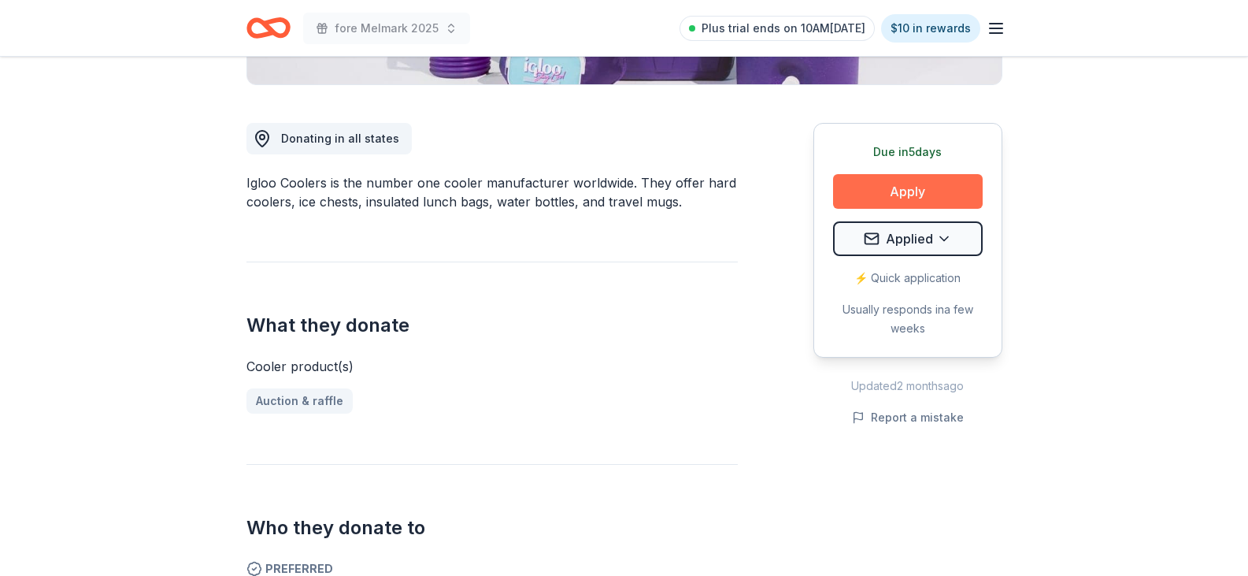
click at [929, 185] on button "Apply" at bounding box center [908, 191] width 150 height 35
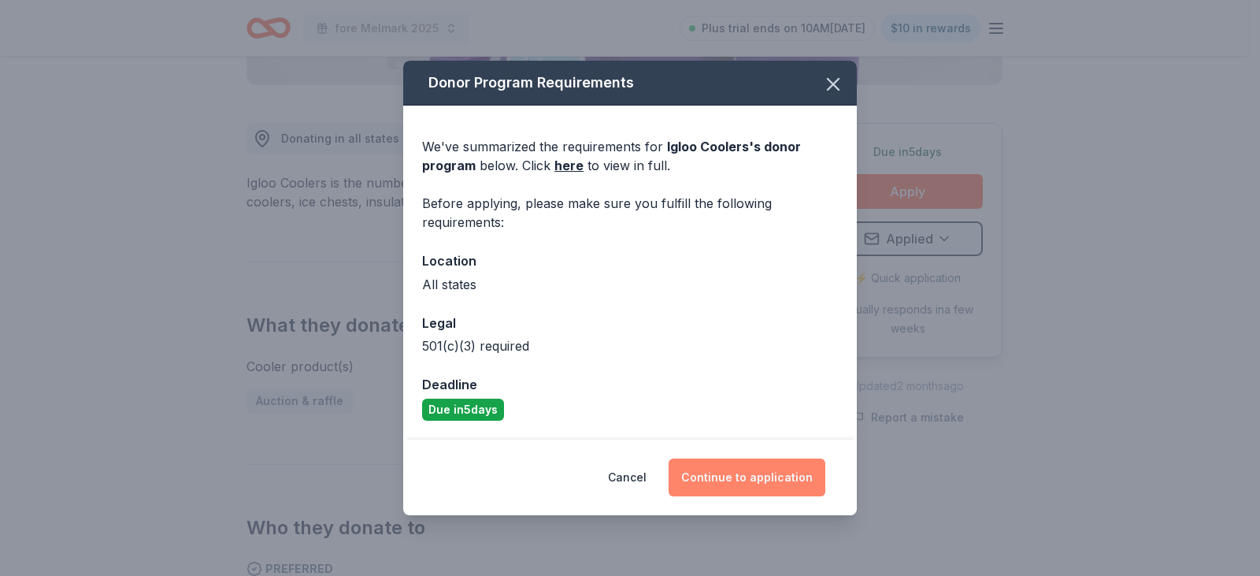
click at [800, 488] on button "Continue to application" at bounding box center [747, 477] width 157 height 38
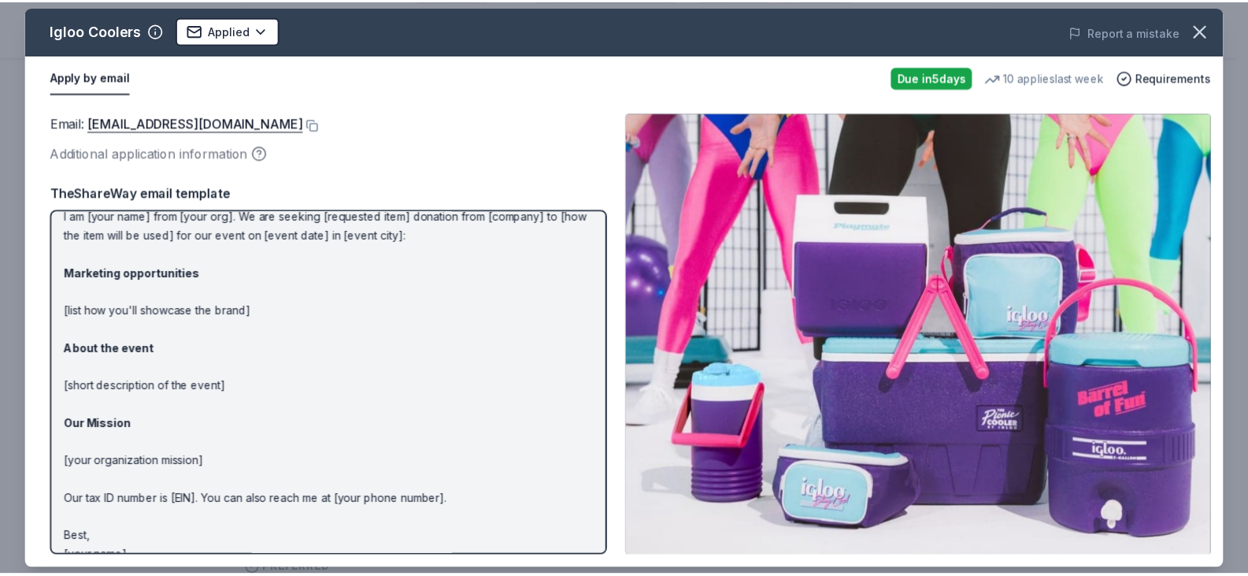
scroll to position [78, 0]
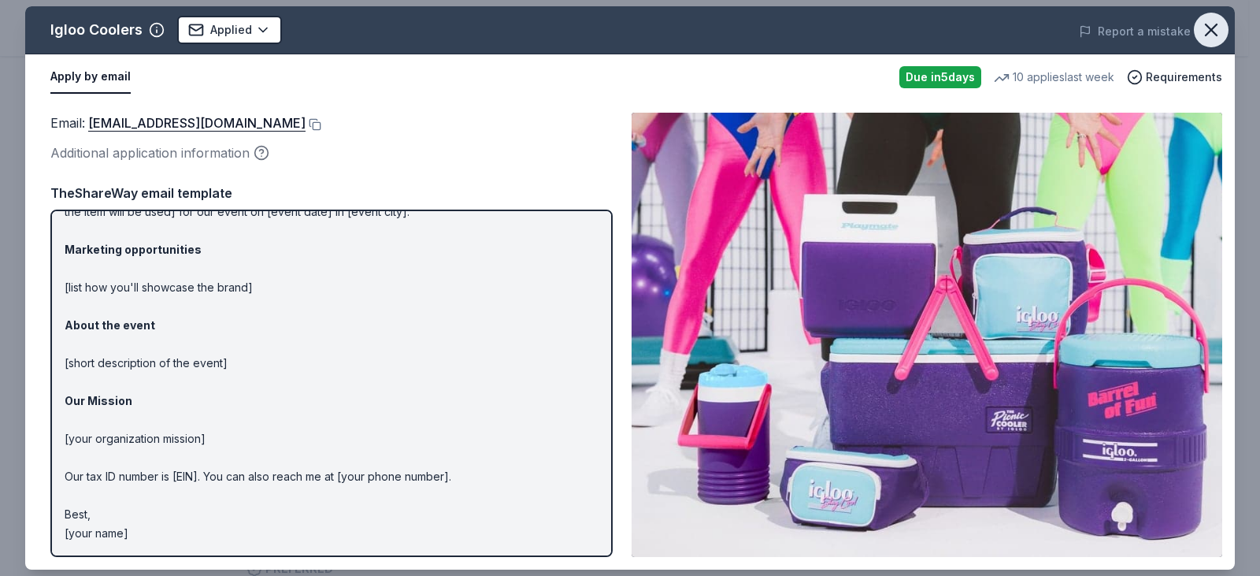
click at [1214, 24] on icon "button" at bounding box center [1211, 30] width 22 height 22
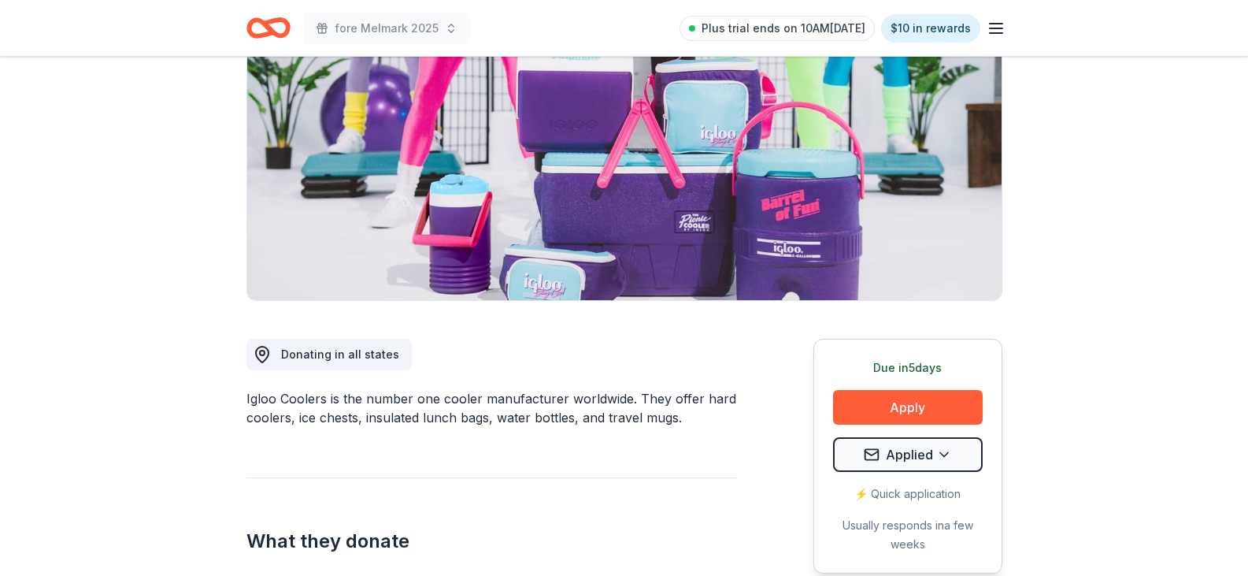
scroll to position [0, 0]
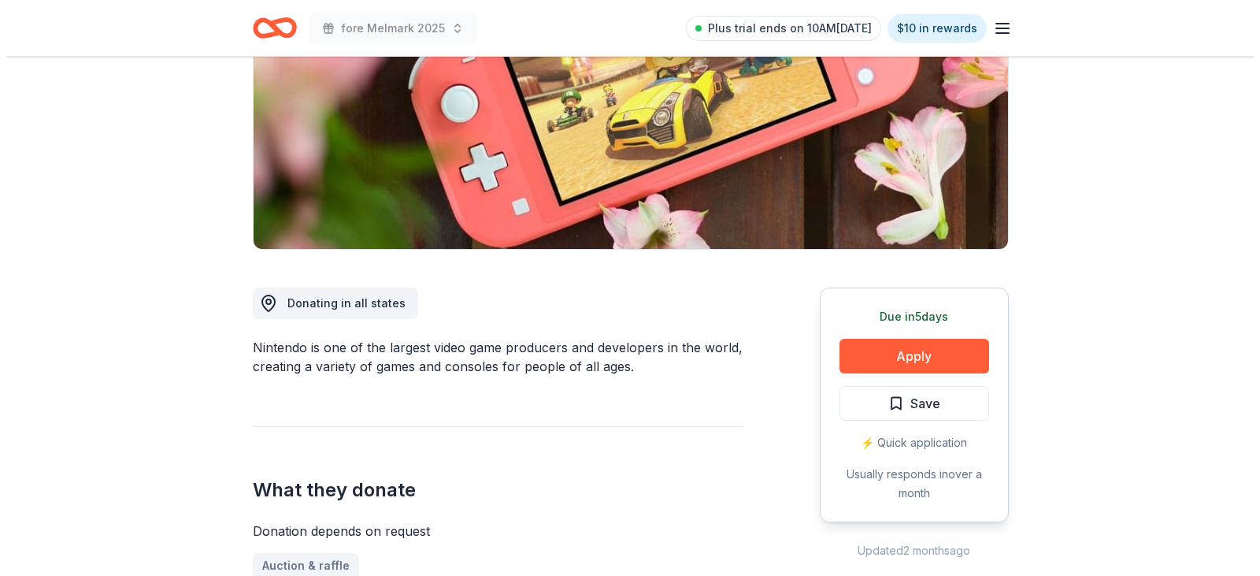
scroll to position [79, 0]
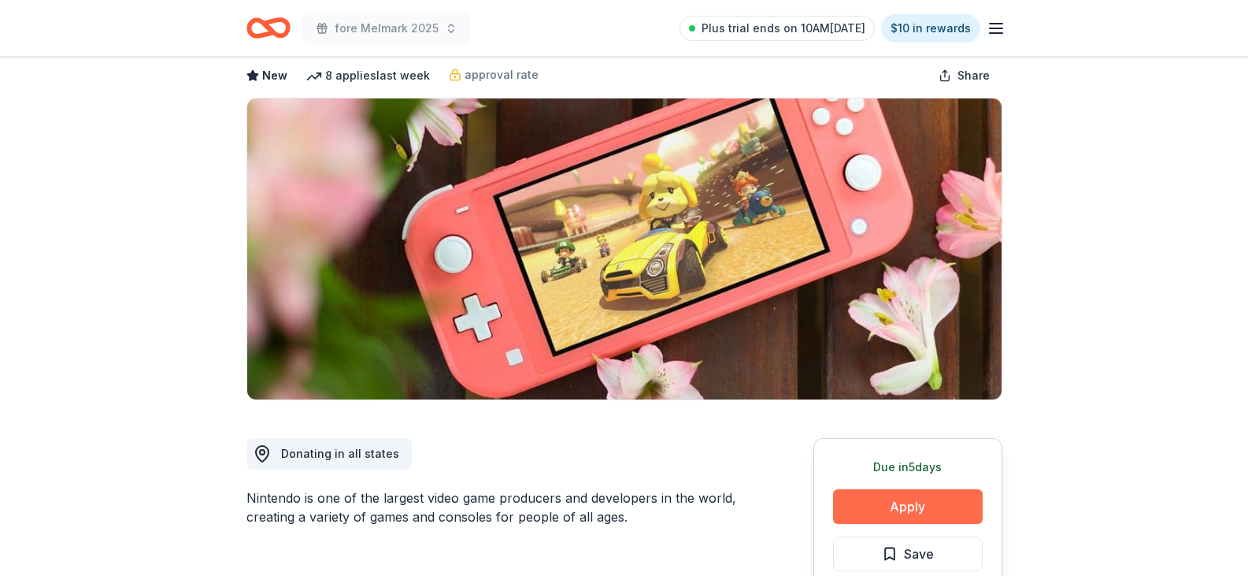
click at [914, 501] on button "Apply" at bounding box center [908, 506] width 150 height 35
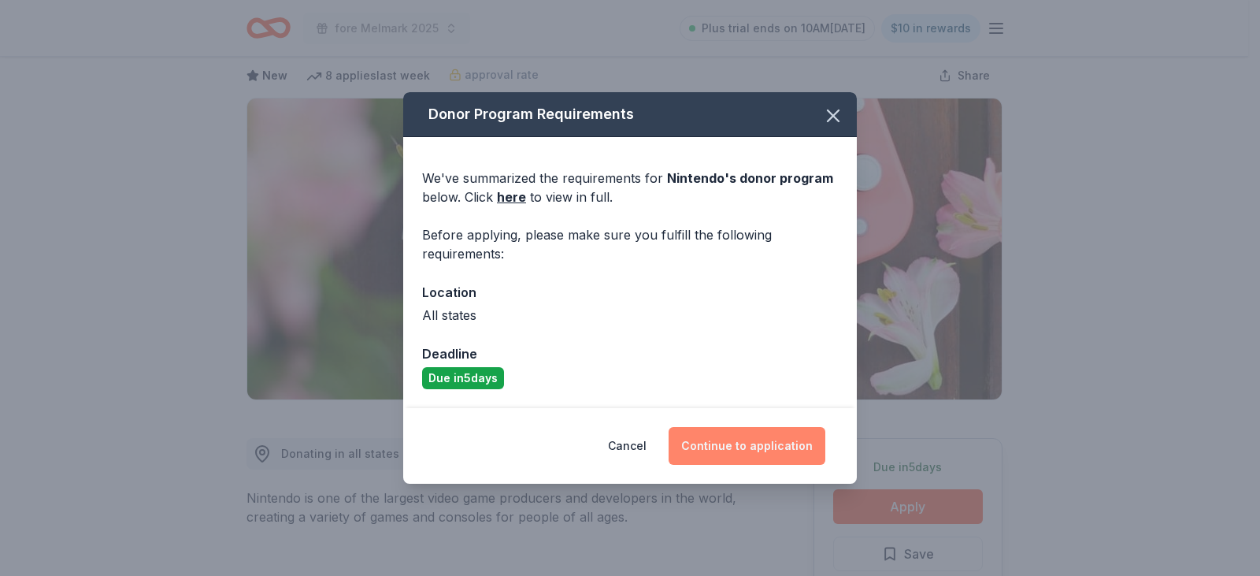
click at [743, 443] on button "Continue to application" at bounding box center [747, 446] width 157 height 38
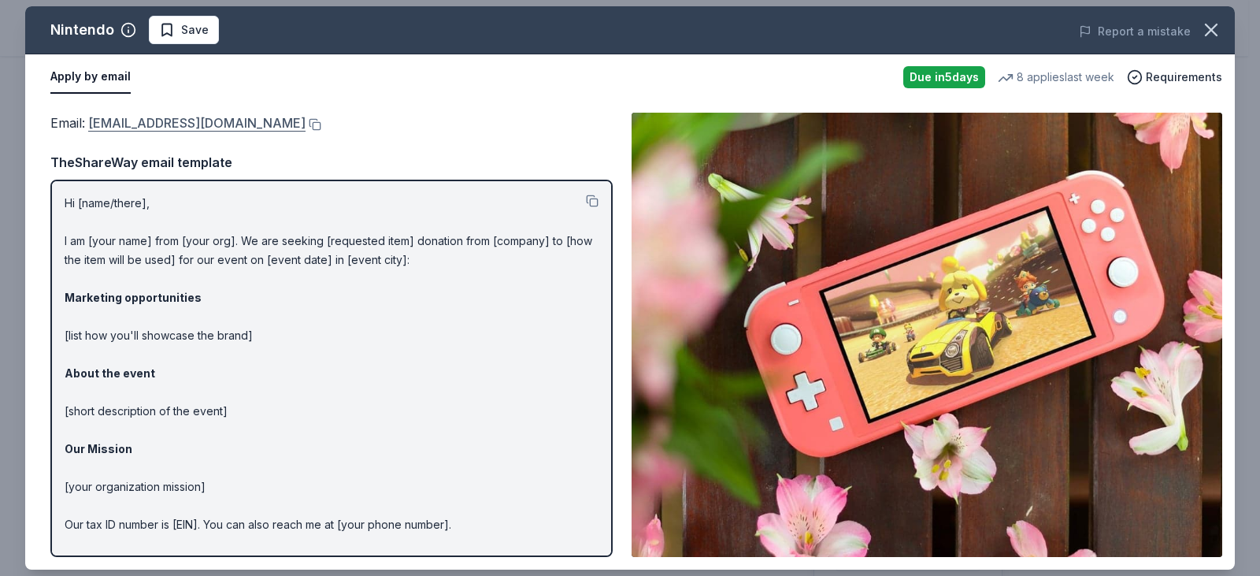
click at [262, 121] on link "[EMAIL_ADDRESS][DOMAIN_NAME]" at bounding box center [196, 123] width 217 height 20
click at [215, 27] on button "Save" at bounding box center [184, 30] width 70 height 28
click at [193, 35] on div "Nintendo Save" at bounding box center [388, 30] width 726 height 28
click at [196, 32] on html "fore Melmark 2025 Plus trial ends on 10AM[DATE] $10 in rewards Due [DATE] Share…" at bounding box center [630, 209] width 1260 height 576
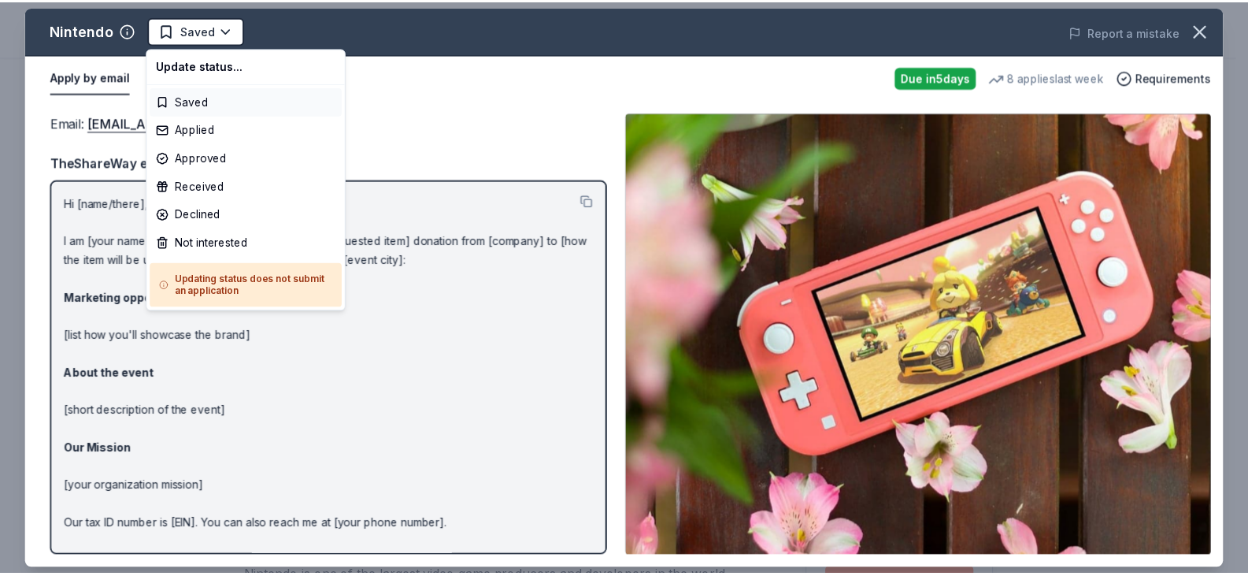
scroll to position [0, 0]
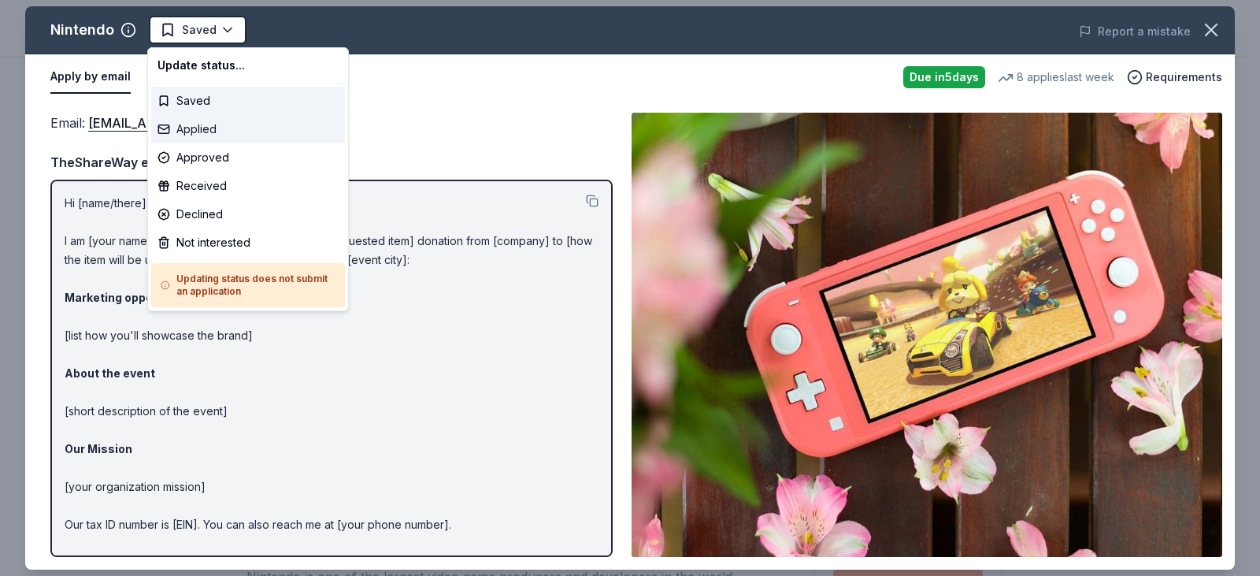
click at [209, 124] on div "Applied" at bounding box center [248, 129] width 194 height 28
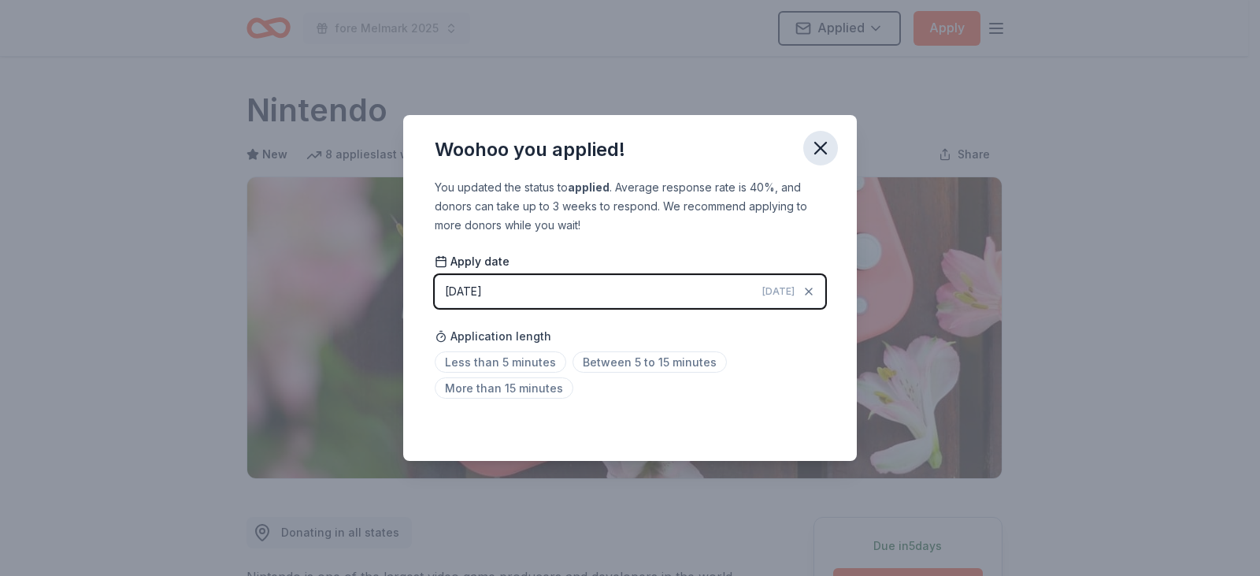
click at [834, 157] on button "button" at bounding box center [820, 148] width 35 height 35
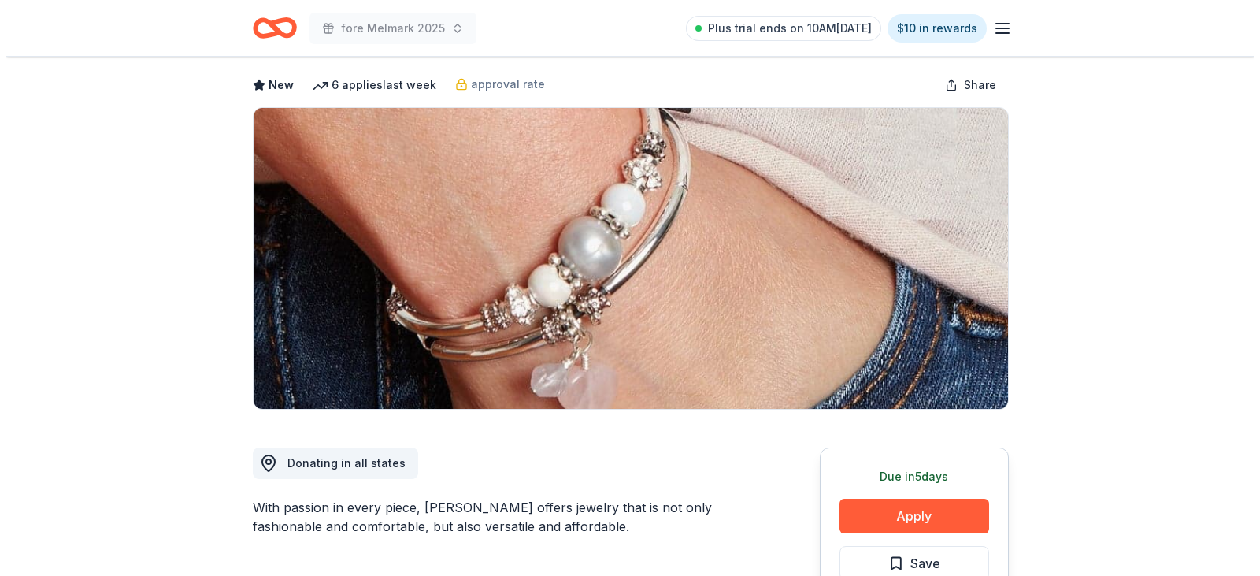
scroll to position [158, 0]
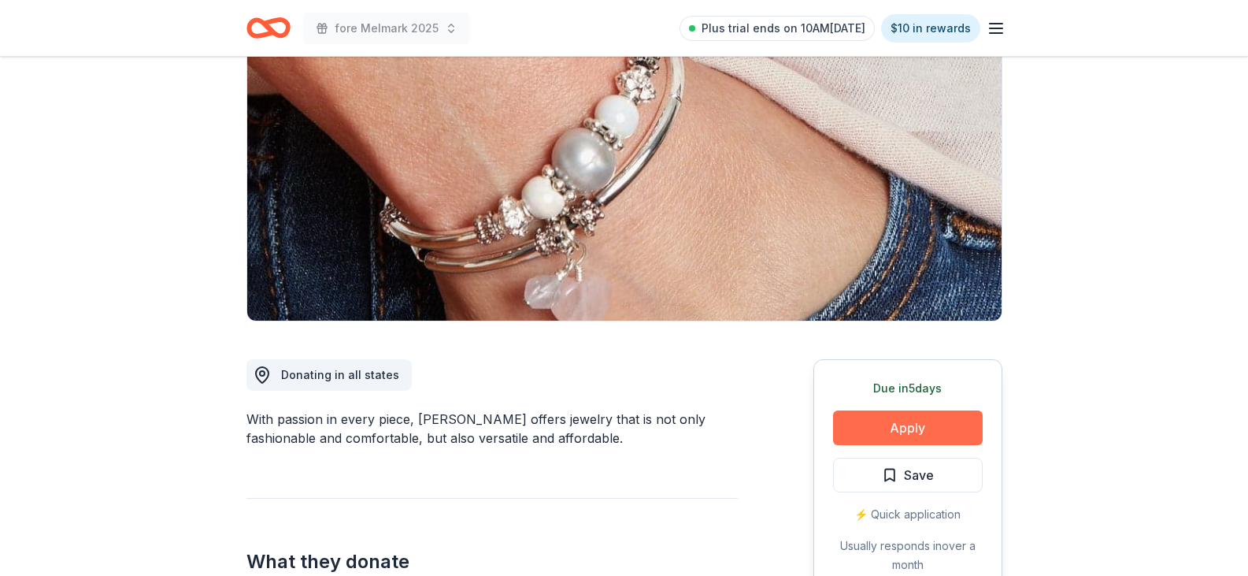
click at [936, 428] on button "Apply" at bounding box center [908, 427] width 150 height 35
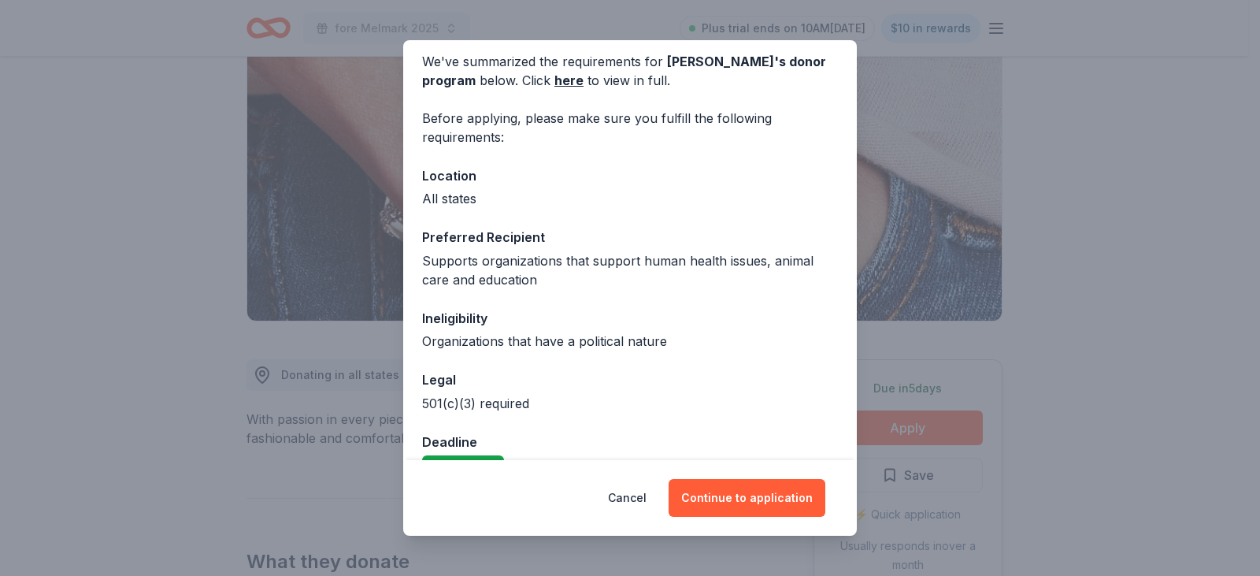
scroll to position [101, 0]
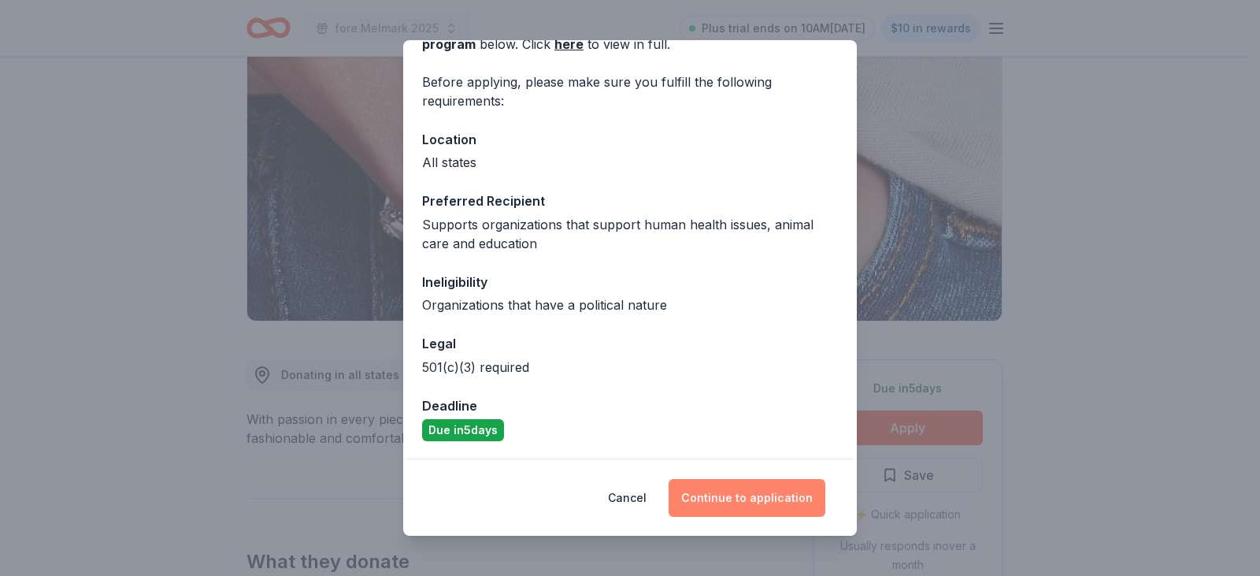
click at [748, 506] on button "Continue to application" at bounding box center [747, 498] width 157 height 38
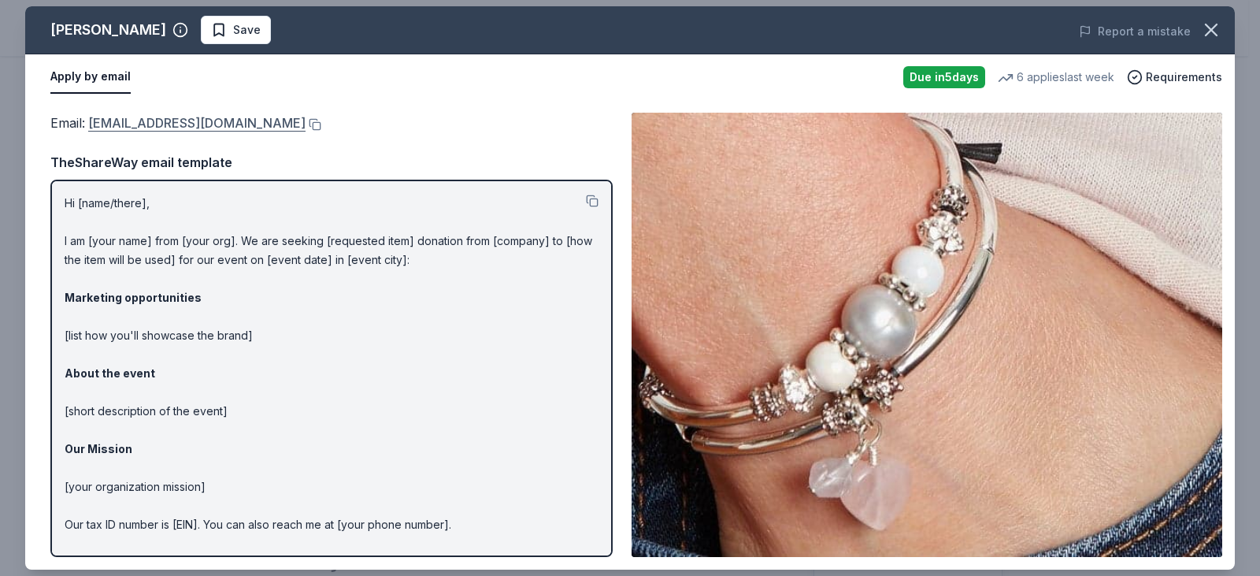
click at [188, 125] on link "donations@lizzyjames.com" at bounding box center [196, 123] width 217 height 20
click at [233, 25] on span "Save" at bounding box center [247, 29] width 28 height 19
click at [214, 25] on html "fore Melmark 2025 Plus trial ends on 10AM, 8/19 $10 in rewards Due in 5 days Sh…" at bounding box center [630, 130] width 1260 height 576
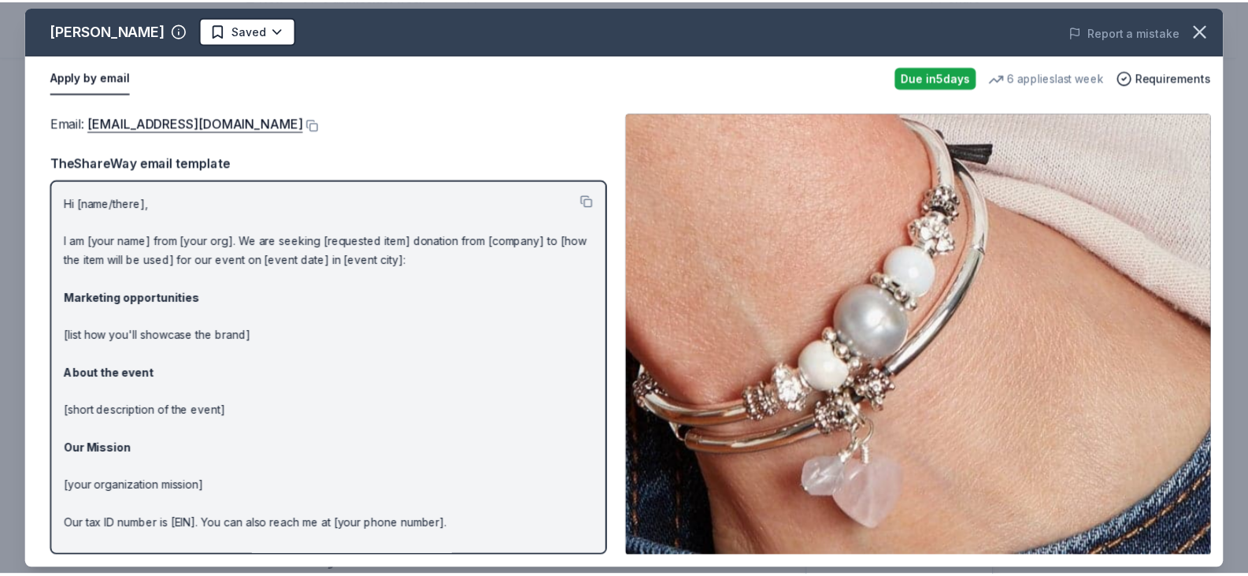
scroll to position [0, 0]
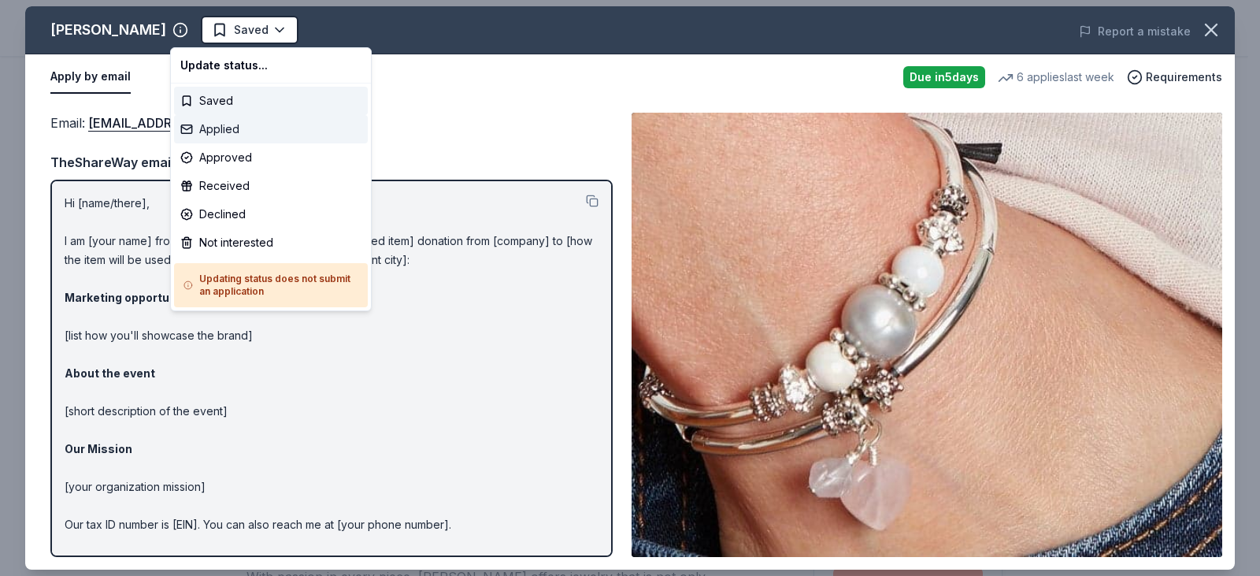
click at [213, 126] on div "Applied" at bounding box center [271, 129] width 194 height 28
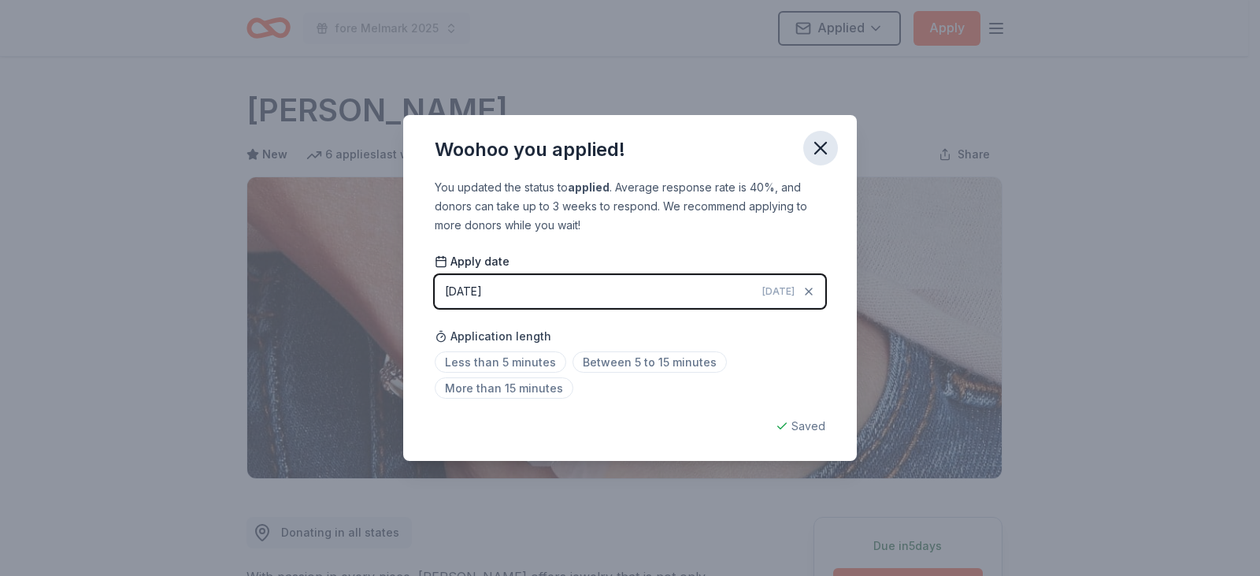
click at [821, 150] on icon "button" at bounding box center [821, 148] width 22 height 22
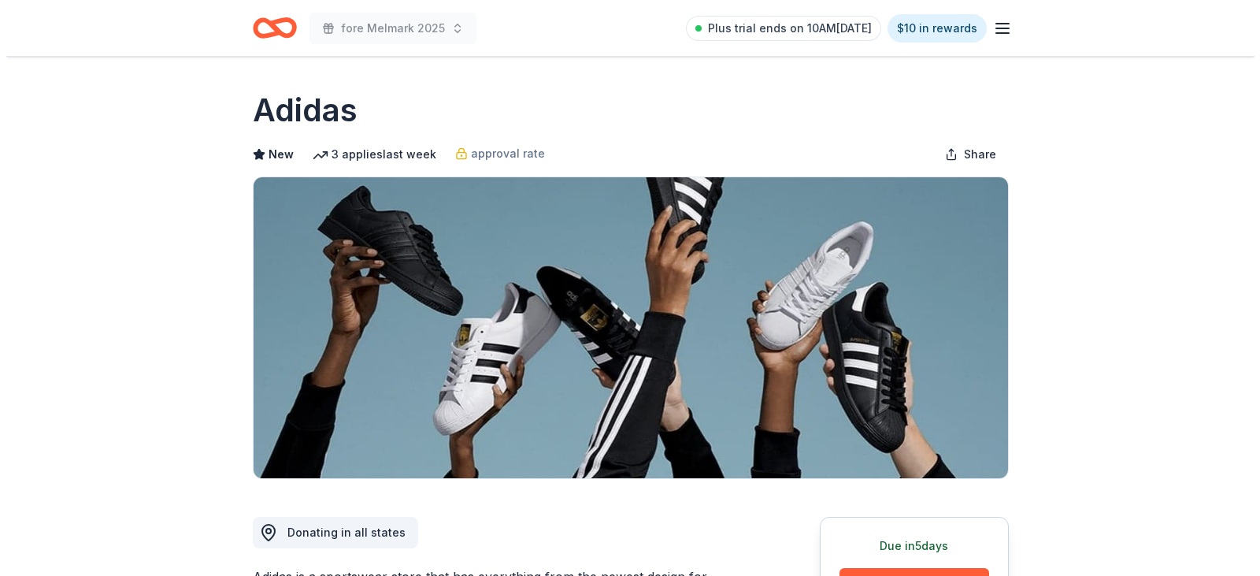
scroll to position [315, 0]
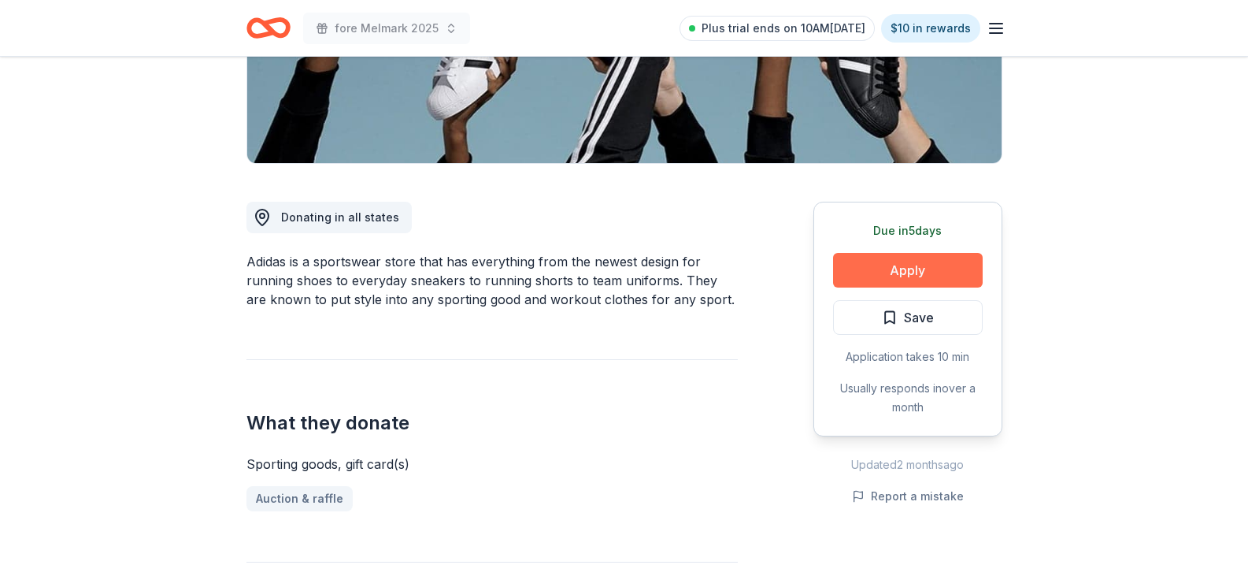
click at [944, 285] on button "Apply" at bounding box center [908, 270] width 150 height 35
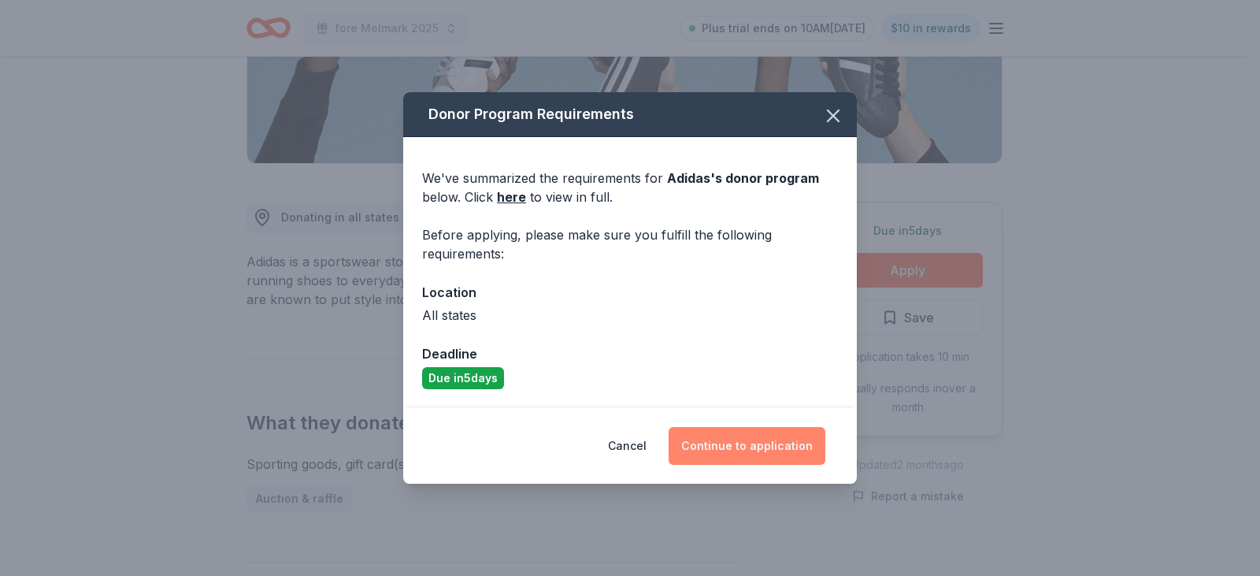
click at [768, 443] on button "Continue to application" at bounding box center [747, 446] width 157 height 38
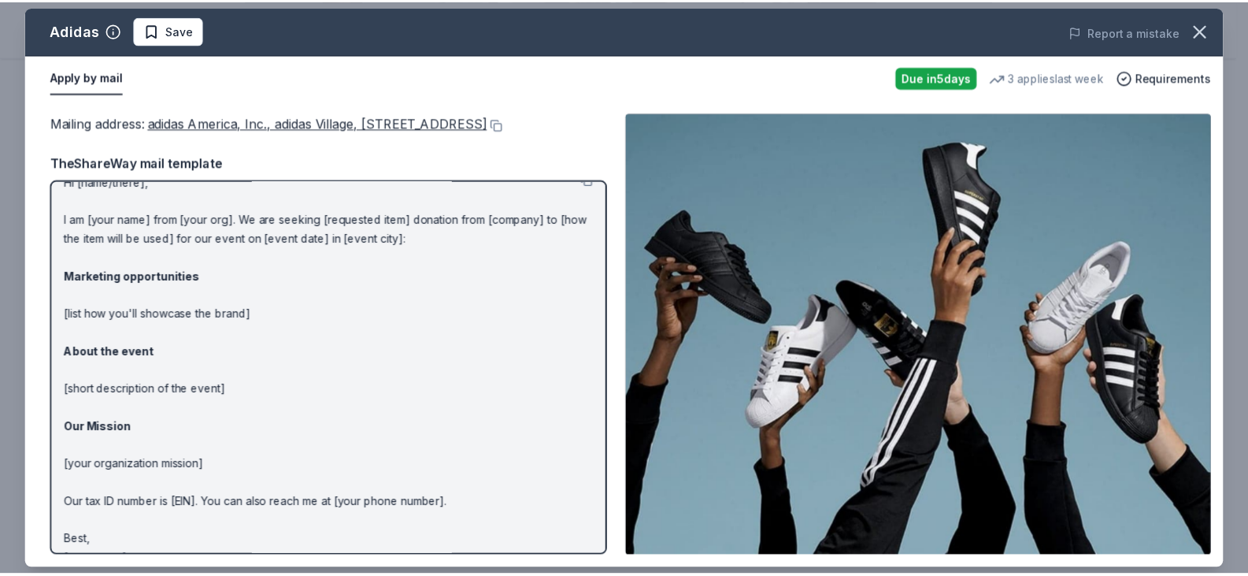
scroll to position [0, 0]
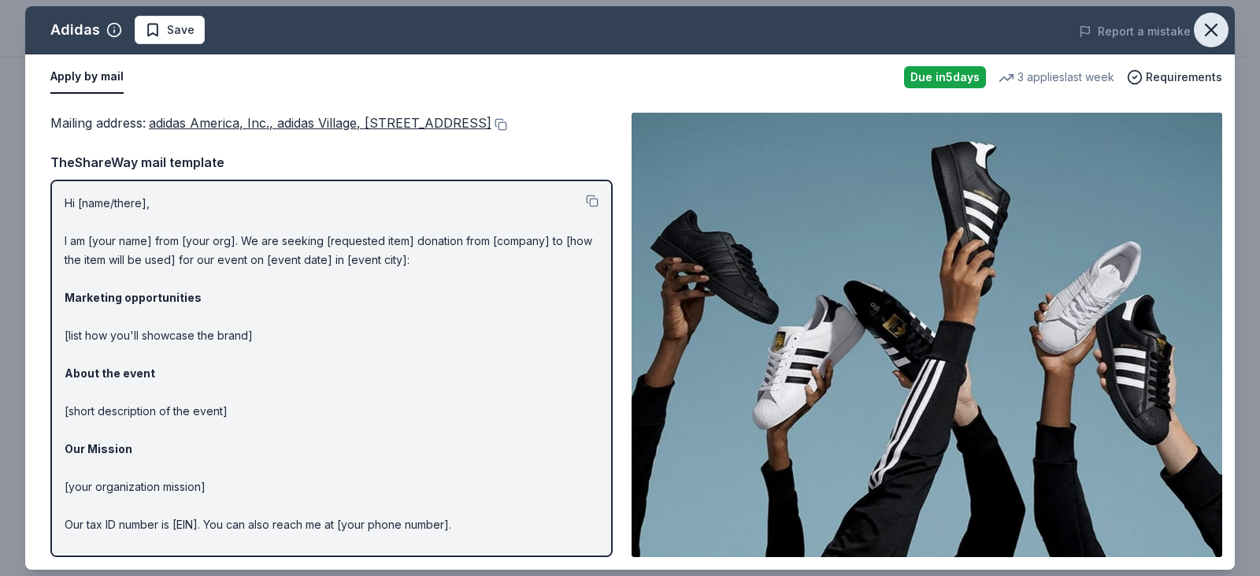
click at [1211, 36] on icon "button" at bounding box center [1211, 30] width 22 height 22
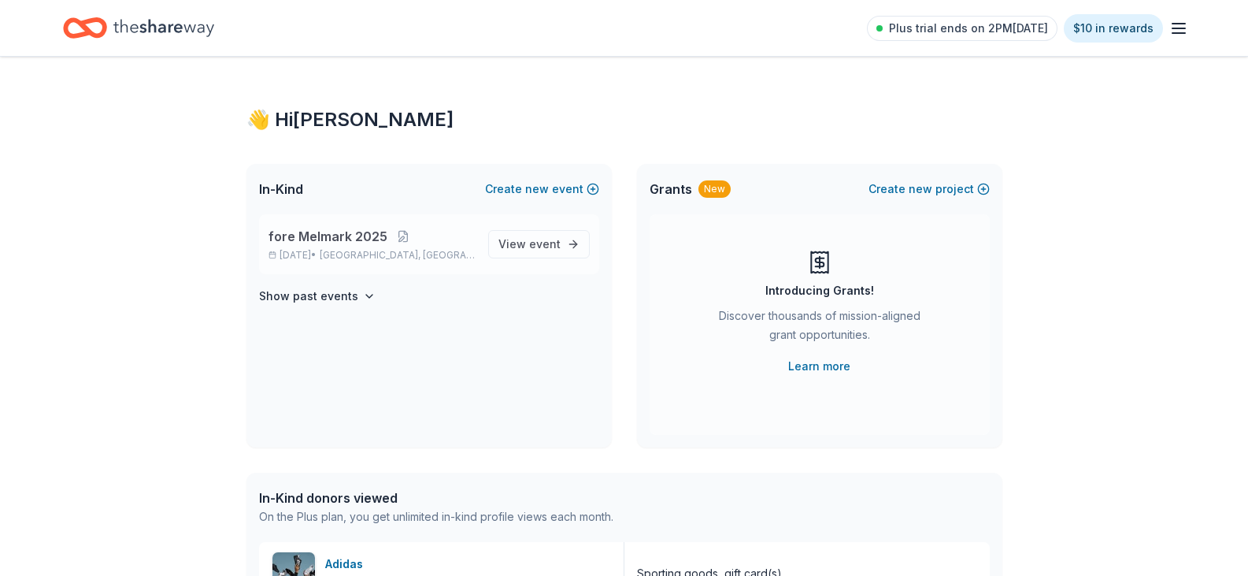
click at [462, 244] on p "fore Melmark 2025" at bounding box center [372, 236] width 207 height 19
click at [541, 248] on span "event" at bounding box center [545, 243] width 32 height 13
